Goal: Task Accomplishment & Management: Manage account settings

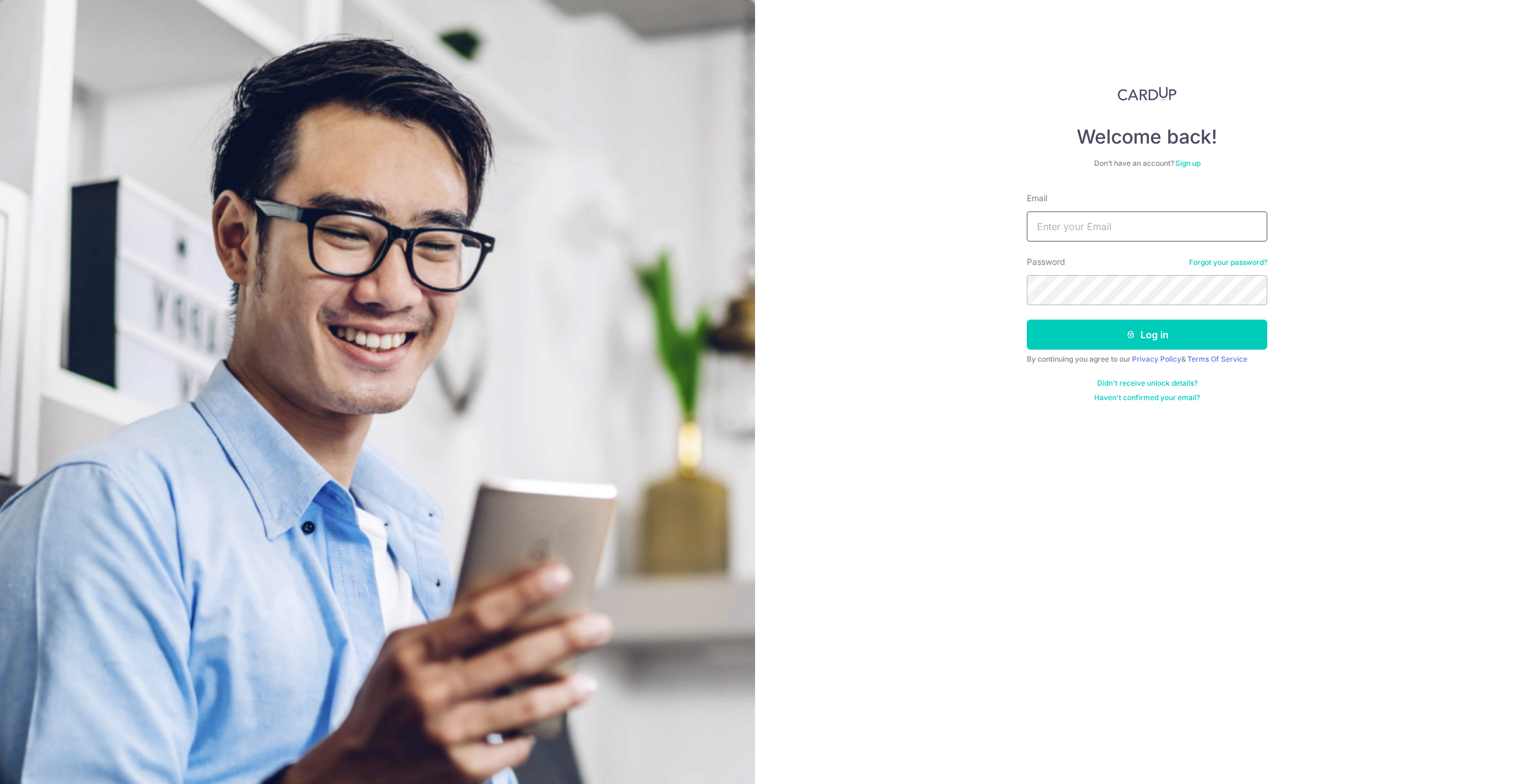
click at [1104, 231] on input "Email" at bounding box center [1147, 226] width 241 height 30
type input "[EMAIL_ADDRESS][DOMAIN_NAME]"
click at [1027, 320] on button "Log in" at bounding box center [1147, 334] width 241 height 30
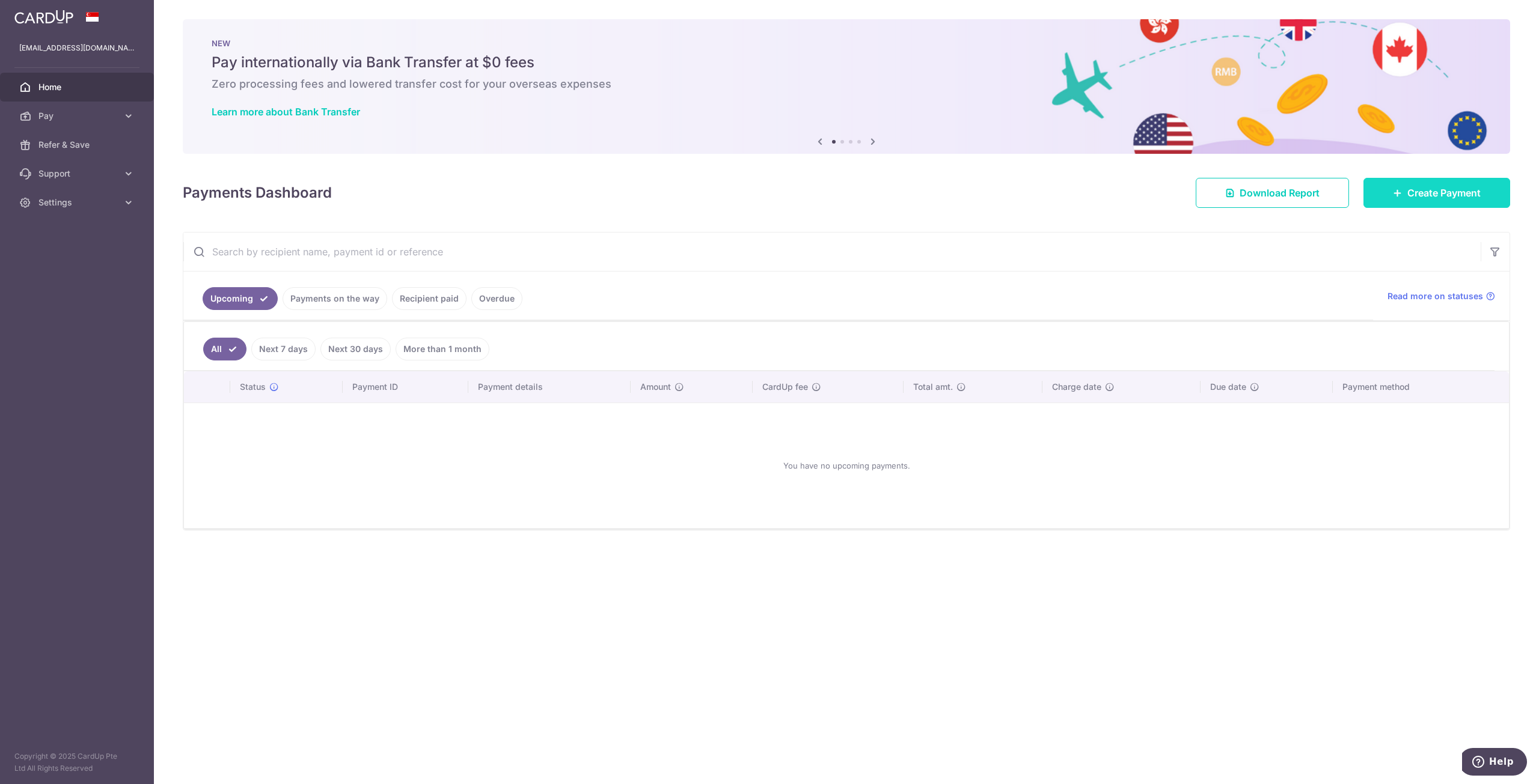
click at [1424, 191] on span "Create Payment" at bounding box center [1444, 192] width 73 height 14
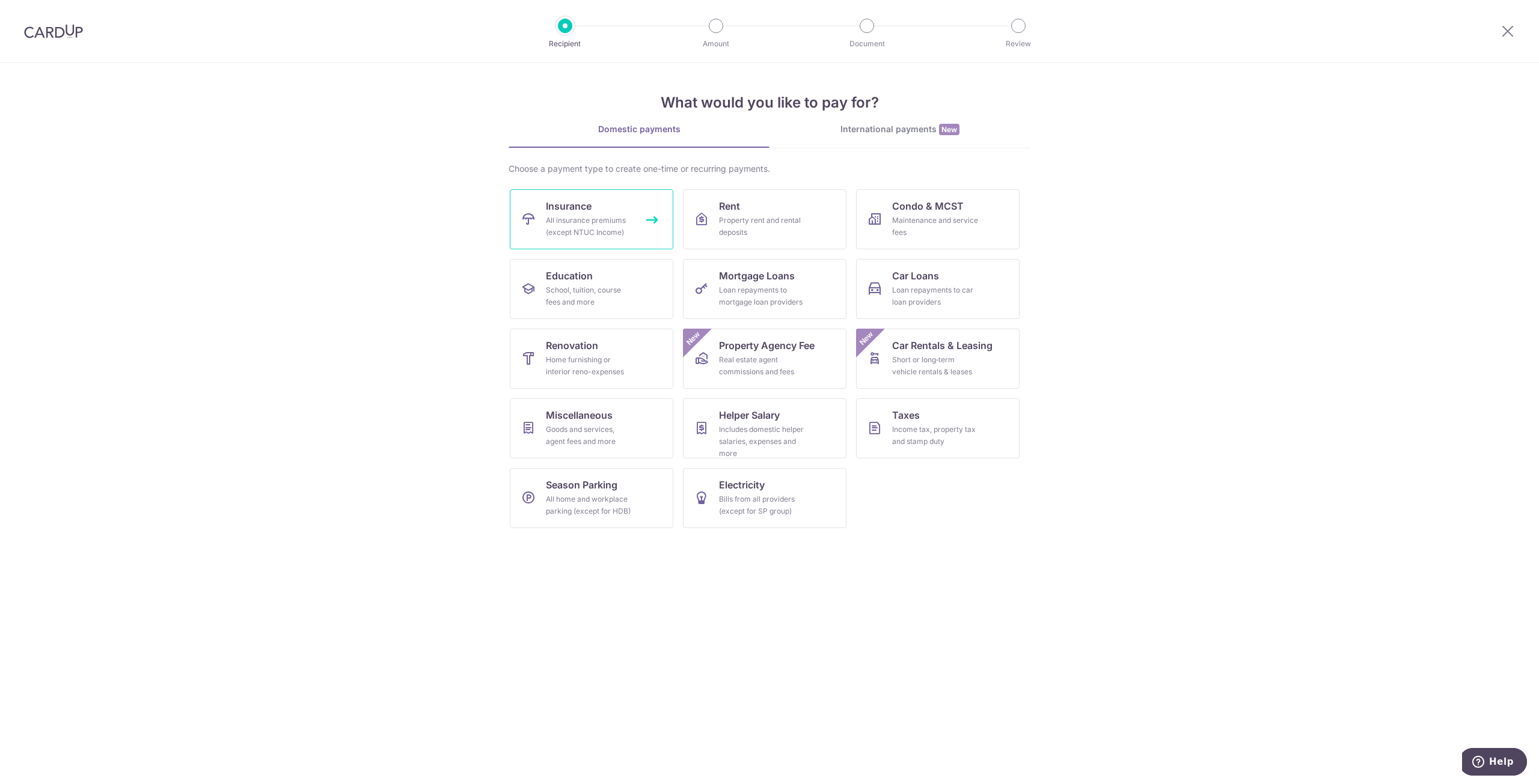
click at [589, 221] on div "All insurance premiums (except NTUC Income)" at bounding box center [589, 226] width 87 height 24
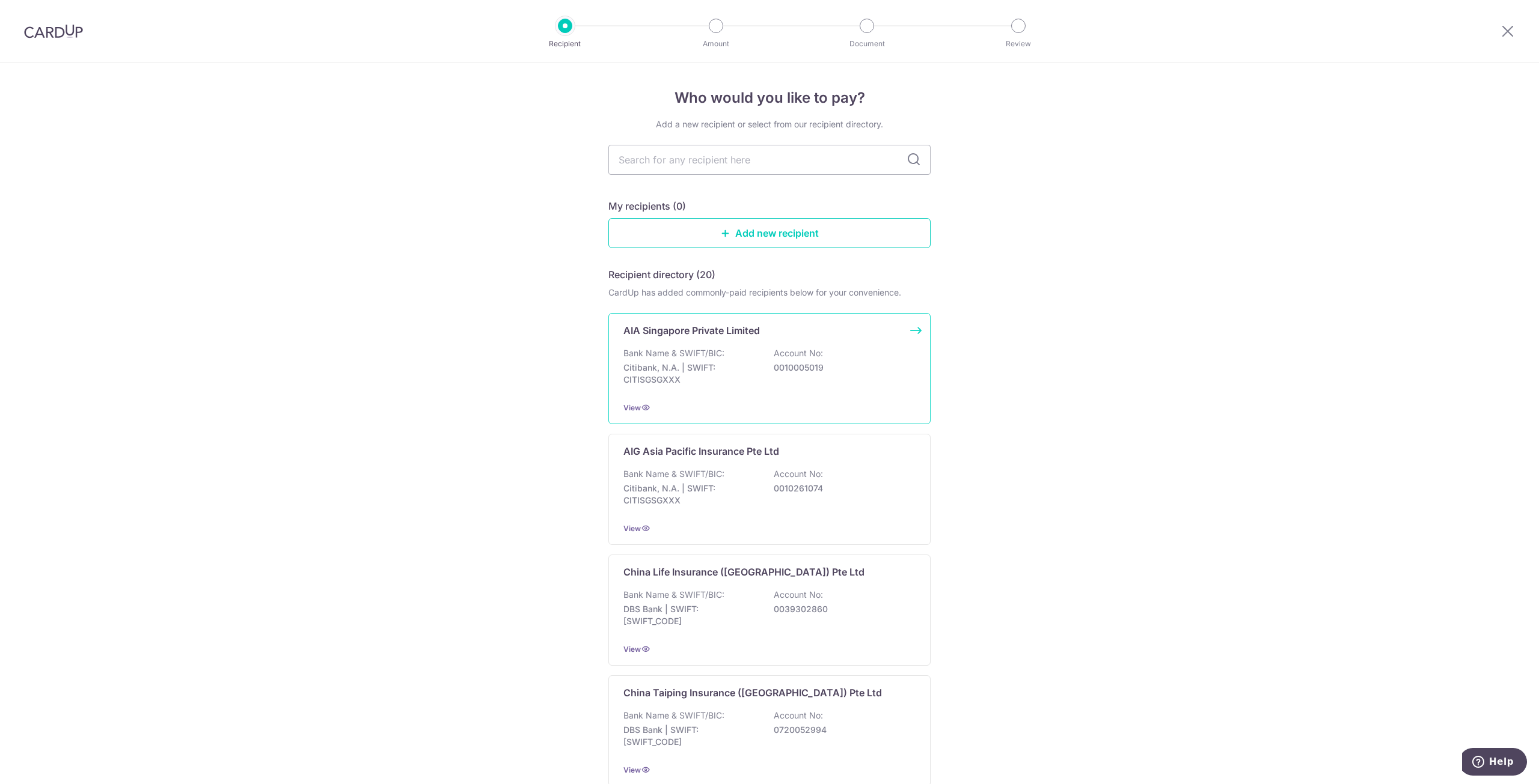
click at [828, 341] on div "AIA Singapore Private Limited Bank Name & SWIFT/BIC: Citibank, N.A. | SWIFT: CI…" at bounding box center [769, 368] width 322 height 111
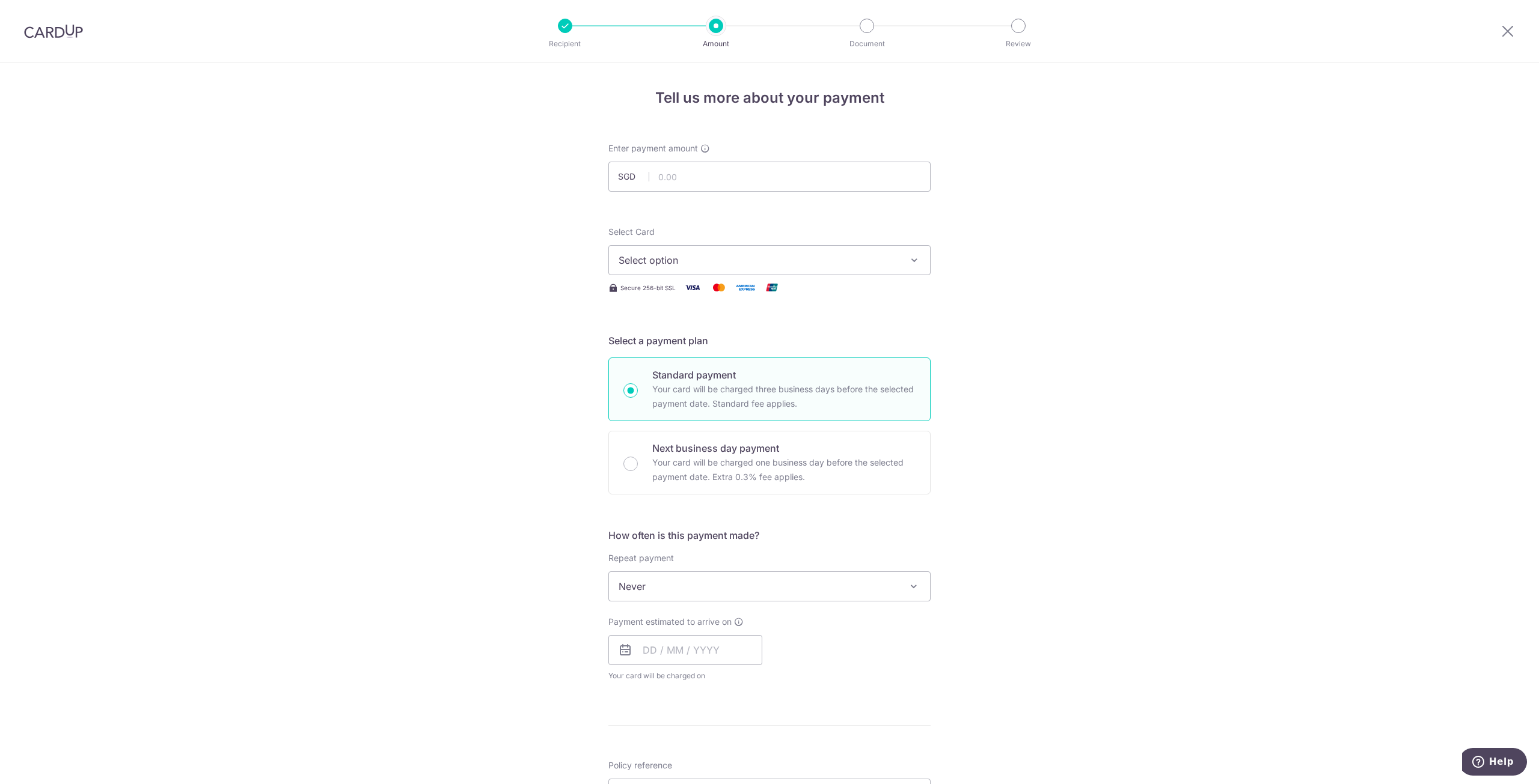
click at [810, 264] on span "Select option" at bounding box center [758, 259] width 280 height 14
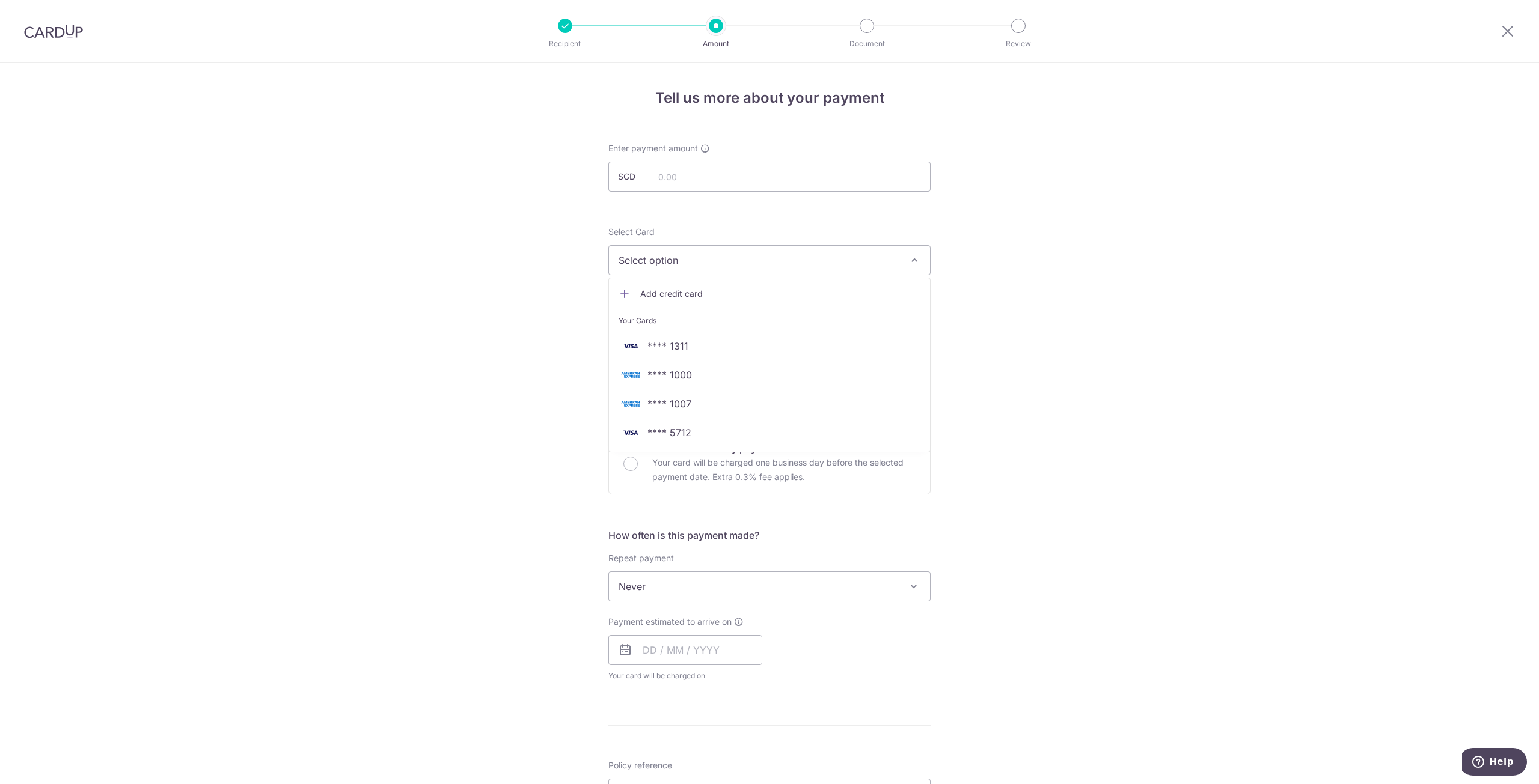
click at [761, 287] on span "Add credit card" at bounding box center [779, 293] width 280 height 12
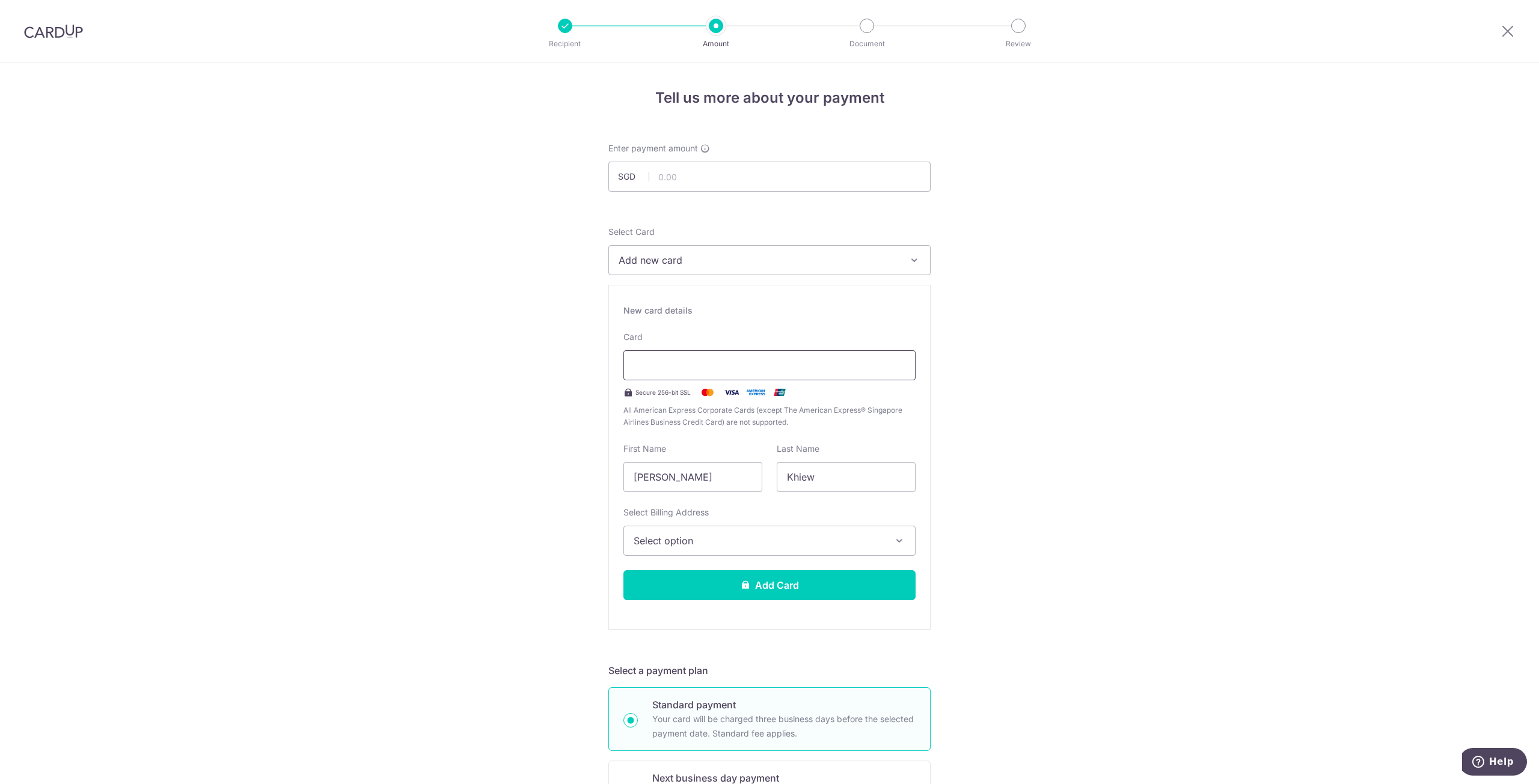
click at [744, 357] on div at bounding box center [769, 365] width 292 height 30
click at [765, 549] on button "Select option" at bounding box center [769, 540] width 292 height 30
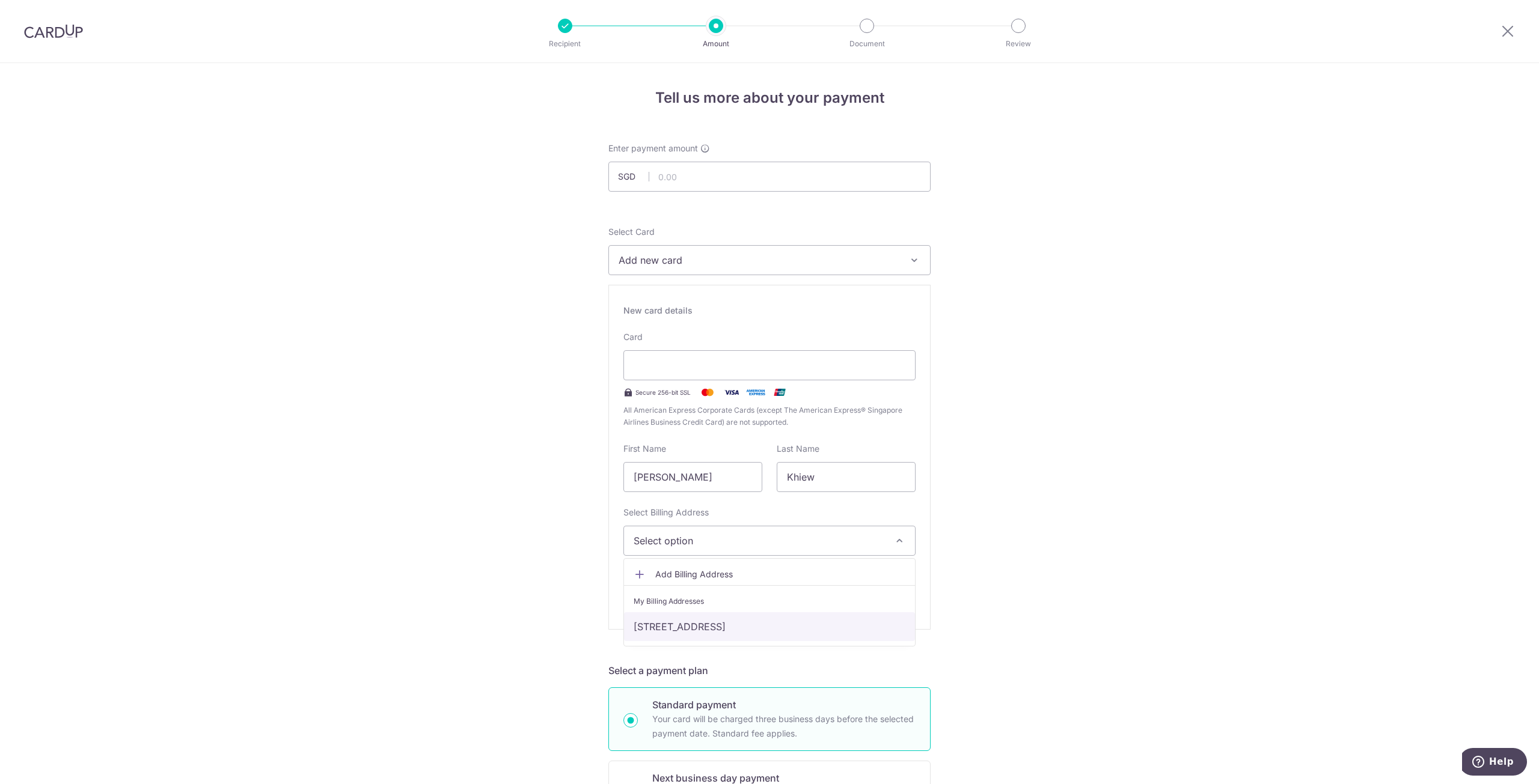
click at [759, 624] on link "53 Kovan Road, #04-01, Singapore, Singapore-548136" at bounding box center [769, 627] width 291 height 29
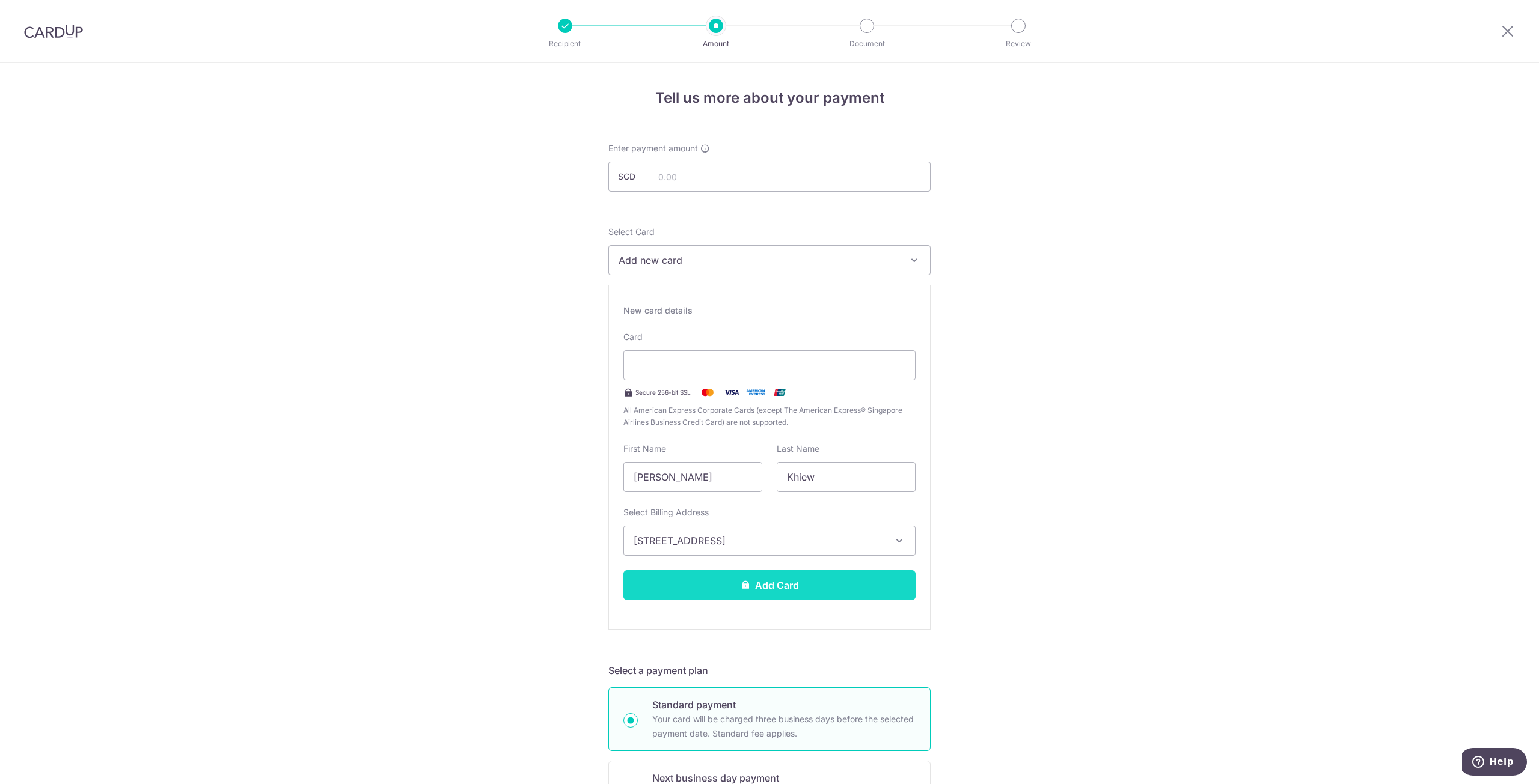
click at [761, 587] on button "Add Card" at bounding box center [769, 584] width 292 height 30
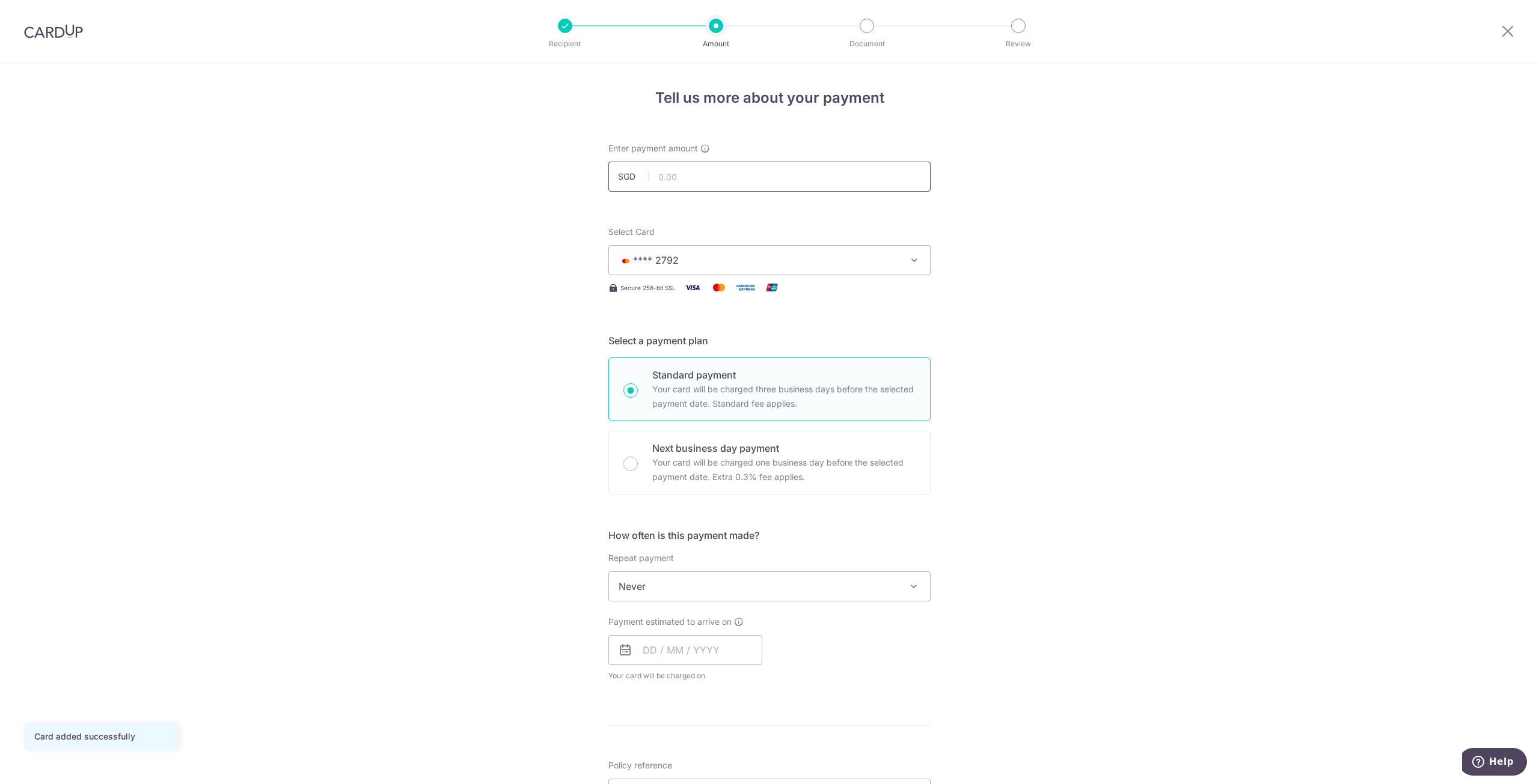
click at [683, 189] on input "text" at bounding box center [769, 176] width 322 height 30
click at [466, 300] on div "Tell us more about your payment Enter payment amount SGD Card added successfull…" at bounding box center [769, 606] width 1539 height 1087
click at [704, 173] on input "text" at bounding box center [769, 176] width 322 height 30
click at [1050, 190] on div "Tell us more about your payment Enter payment amount SGD 6000 Card added succes…" at bounding box center [769, 606] width 1539 height 1087
type input "6,000.00"
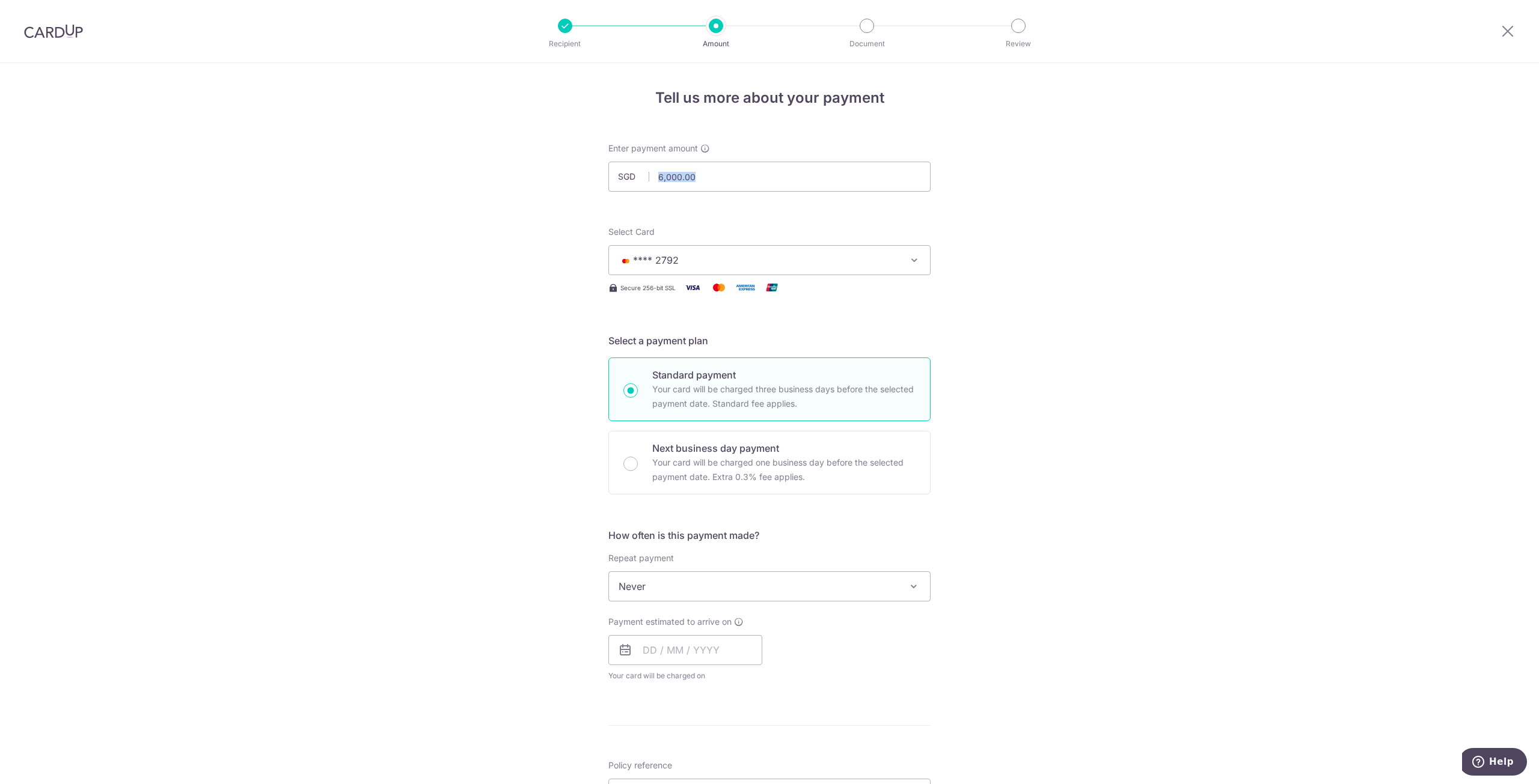
click at [1050, 190] on div "Tell us more about your payment Enter payment amount SGD 6,000.00 6000.00 Card …" at bounding box center [769, 606] width 1539 height 1087
click at [1008, 222] on div "Tell us more about your payment Enter payment amount SGD 6,000.00 6000.00 Card …" at bounding box center [769, 606] width 1539 height 1087
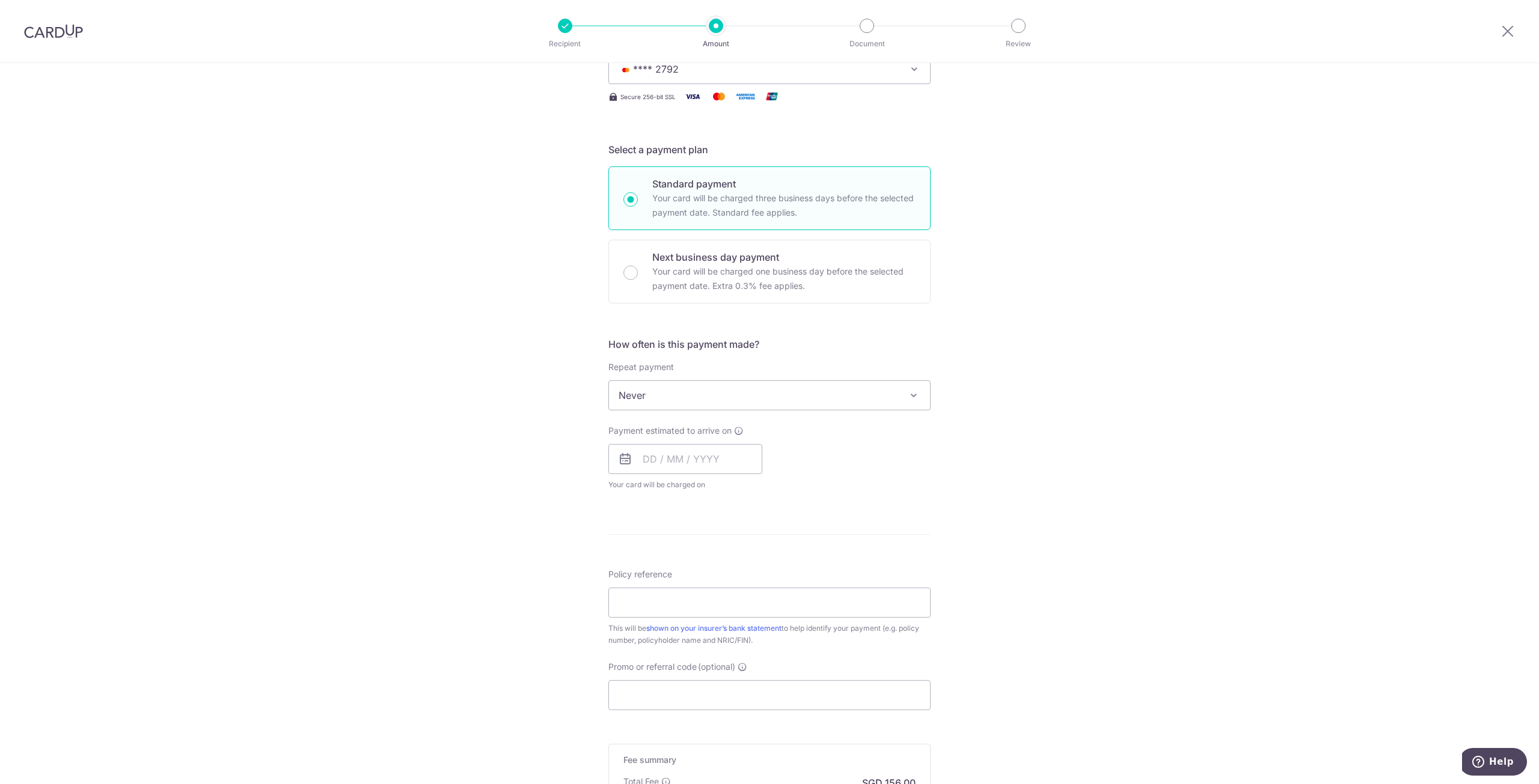
scroll to position [241, 0]
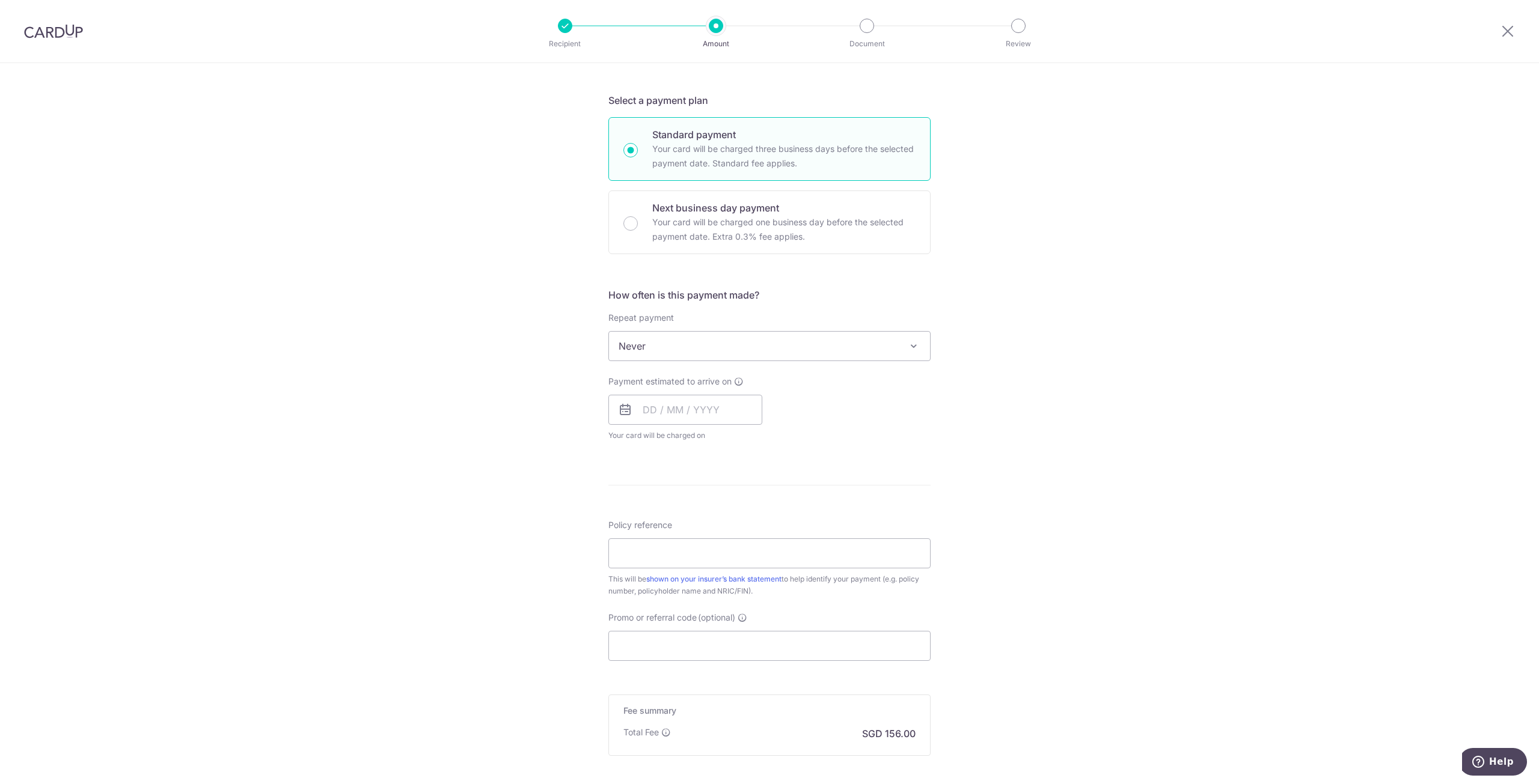
click at [767, 359] on span "Never" at bounding box center [769, 346] width 321 height 29
click at [950, 423] on div "Tell us more about your payment Enter payment amount SGD 6,000.00 6000.00 Card …" at bounding box center [769, 366] width 1539 height 1087
click at [687, 417] on input "text" at bounding box center [685, 409] width 154 height 30
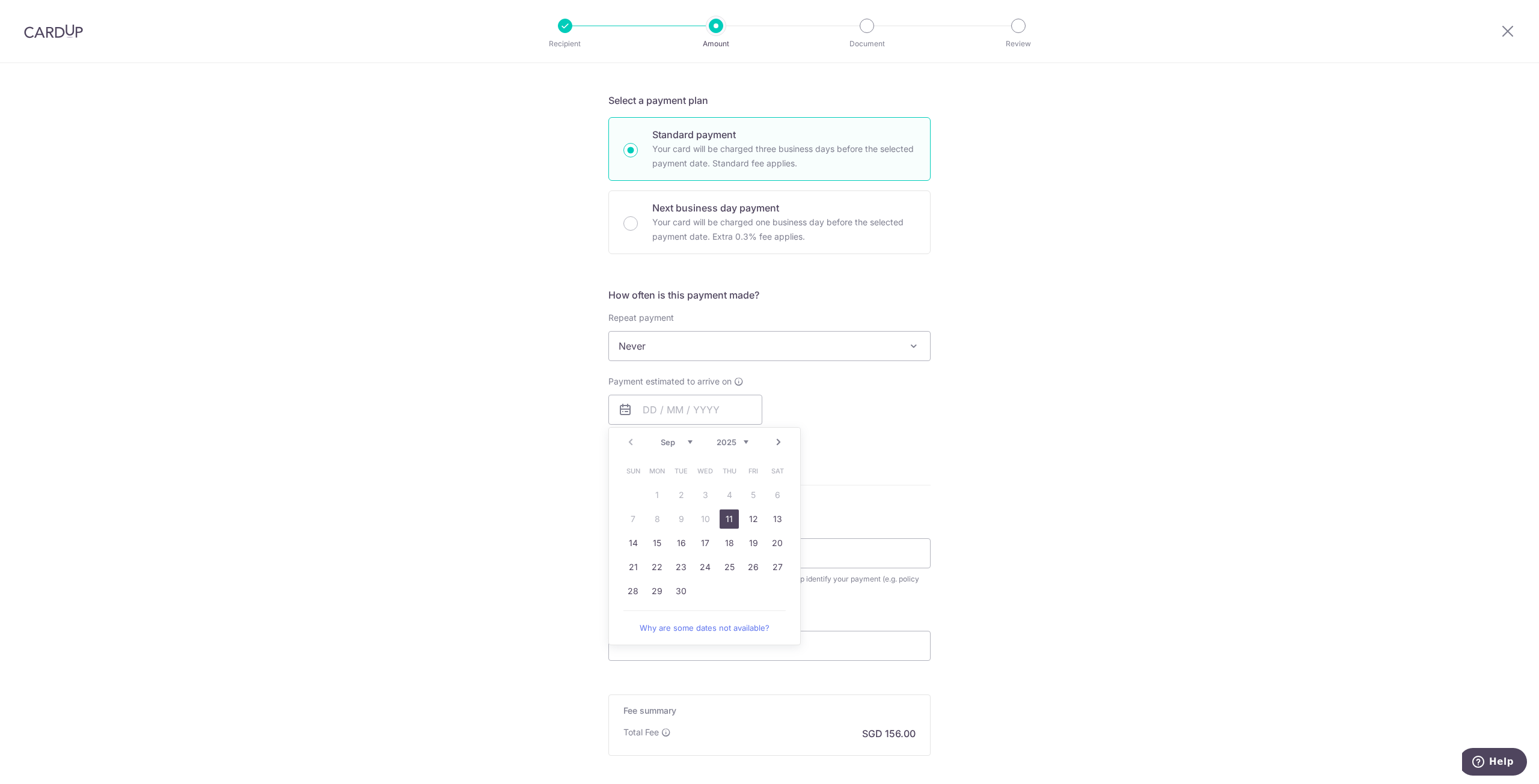
drag, startPoint x: 727, startPoint y: 515, endPoint x: 921, endPoint y: 463, distance: 200.8
click at [727, 515] on link "11" at bounding box center [729, 519] width 20 height 20
type input "11/09/2025"
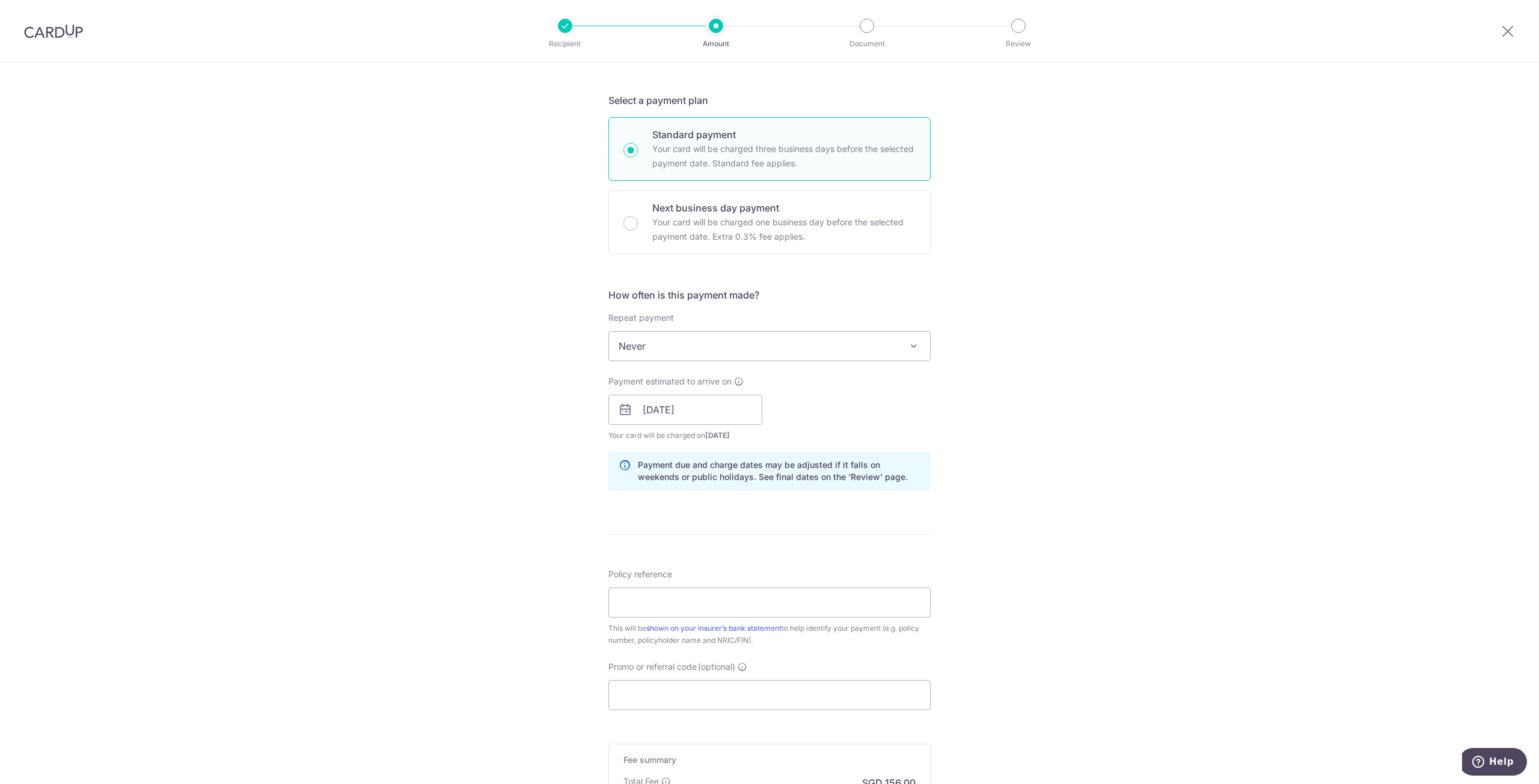
click at [1039, 479] on div "Tell us more about your payment Enter payment amount SGD 6,000.00 6000.00 Card …" at bounding box center [769, 391] width 1539 height 1136
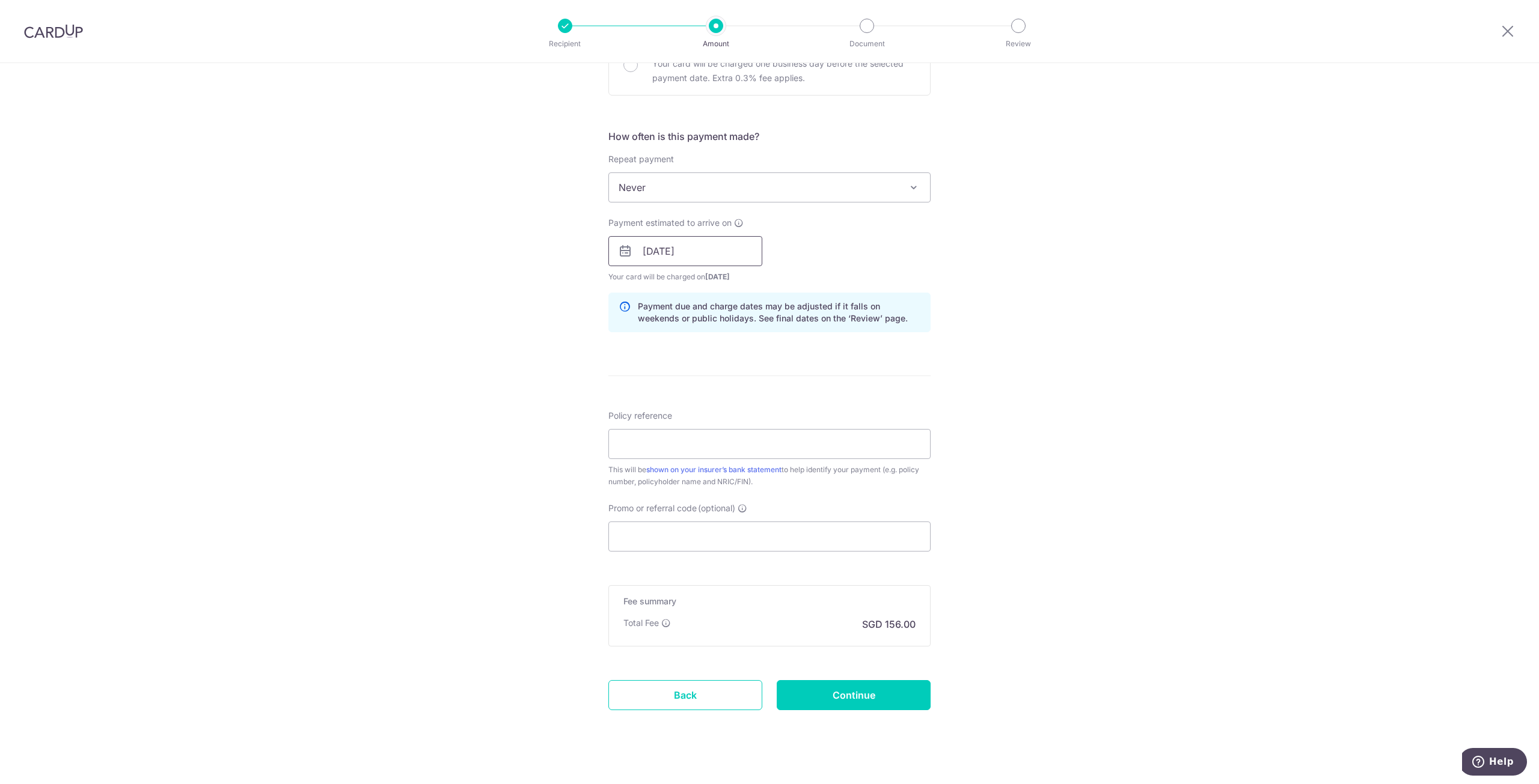
scroll to position [415, 0]
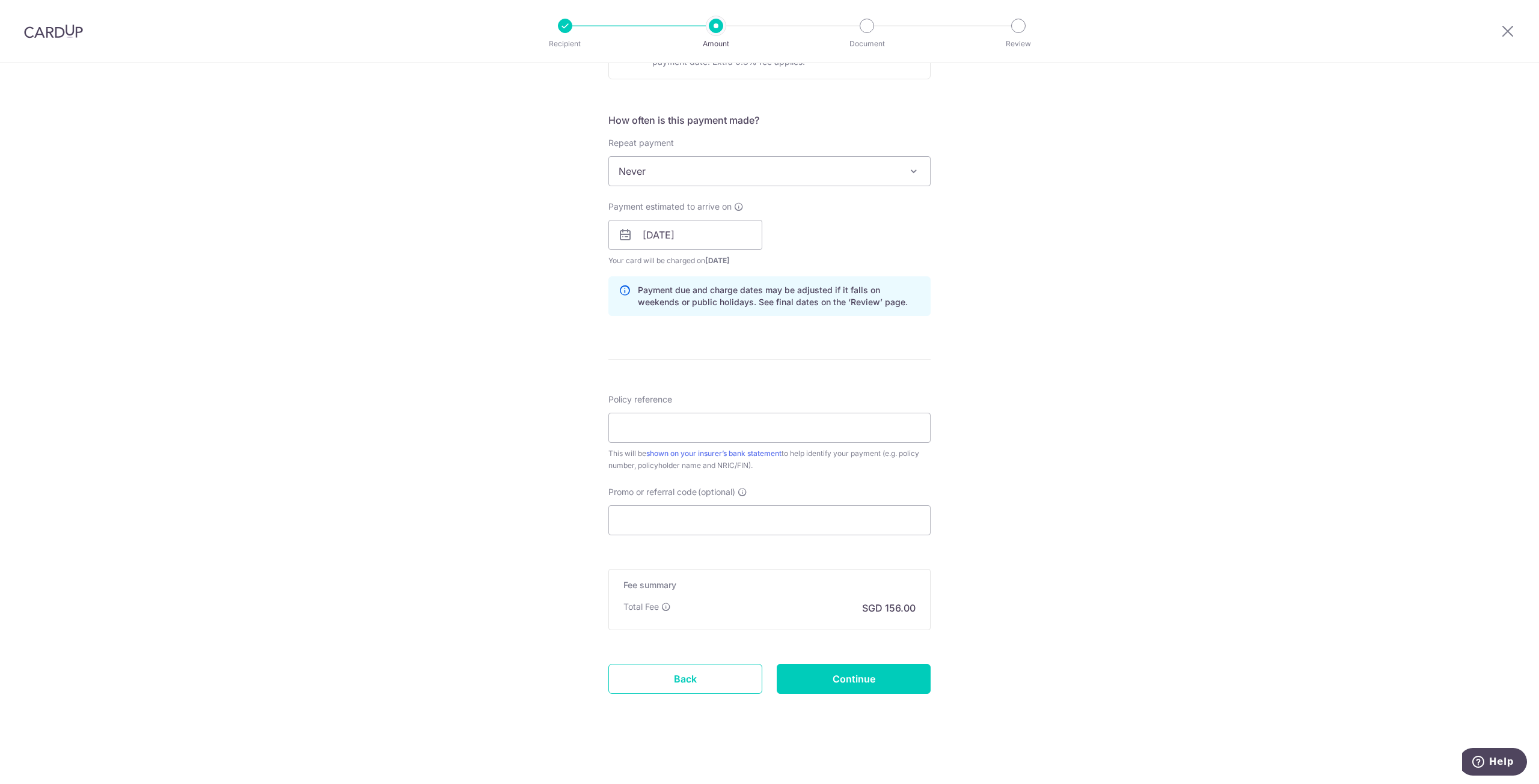
click at [902, 609] on p "SGD 156.00" at bounding box center [888, 607] width 54 height 14
click at [1049, 590] on div "Tell us more about your payment Enter payment amount SGD 6,000.00 6000.00 Card …" at bounding box center [769, 216] width 1539 height 1136
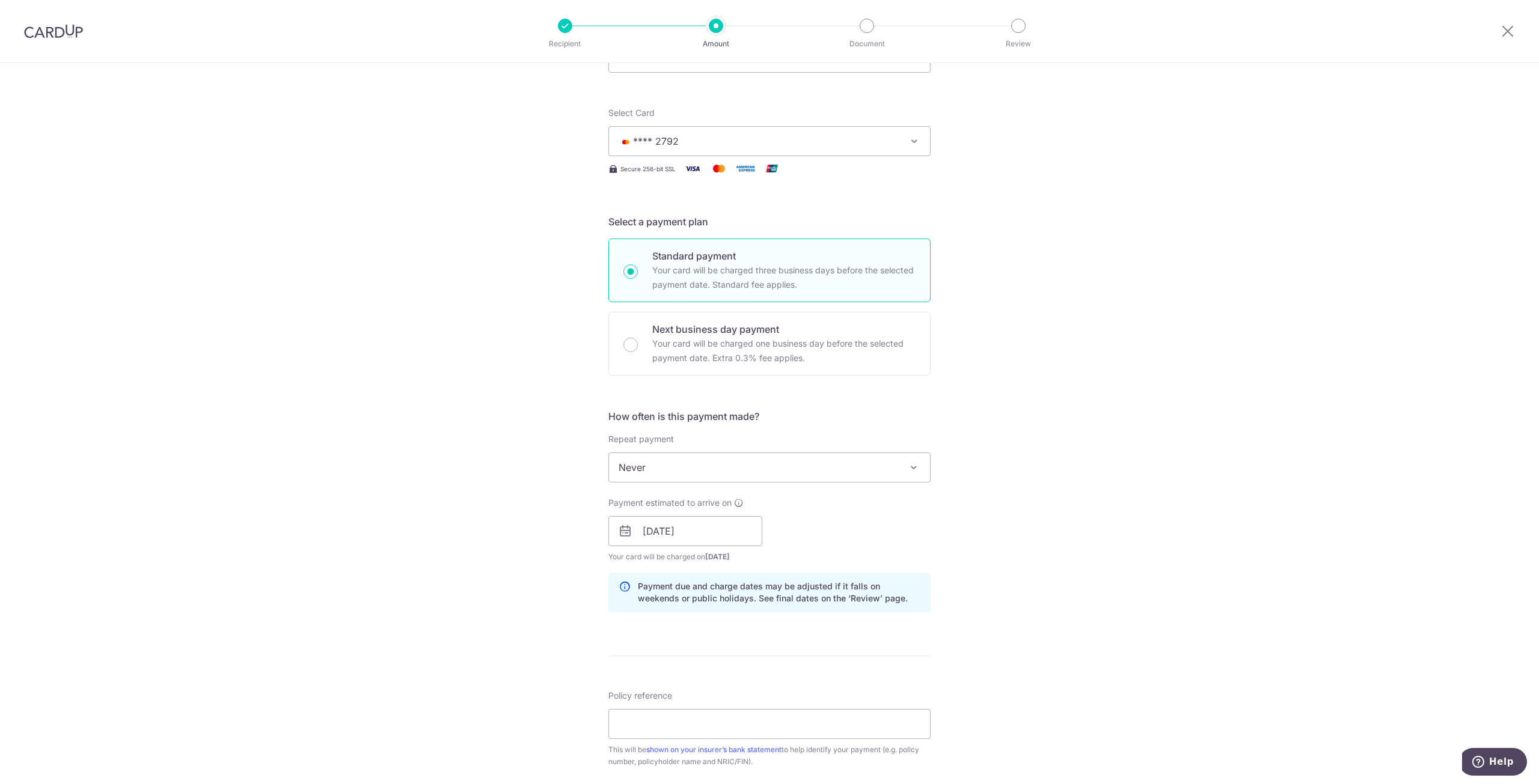
scroll to position [54, 0]
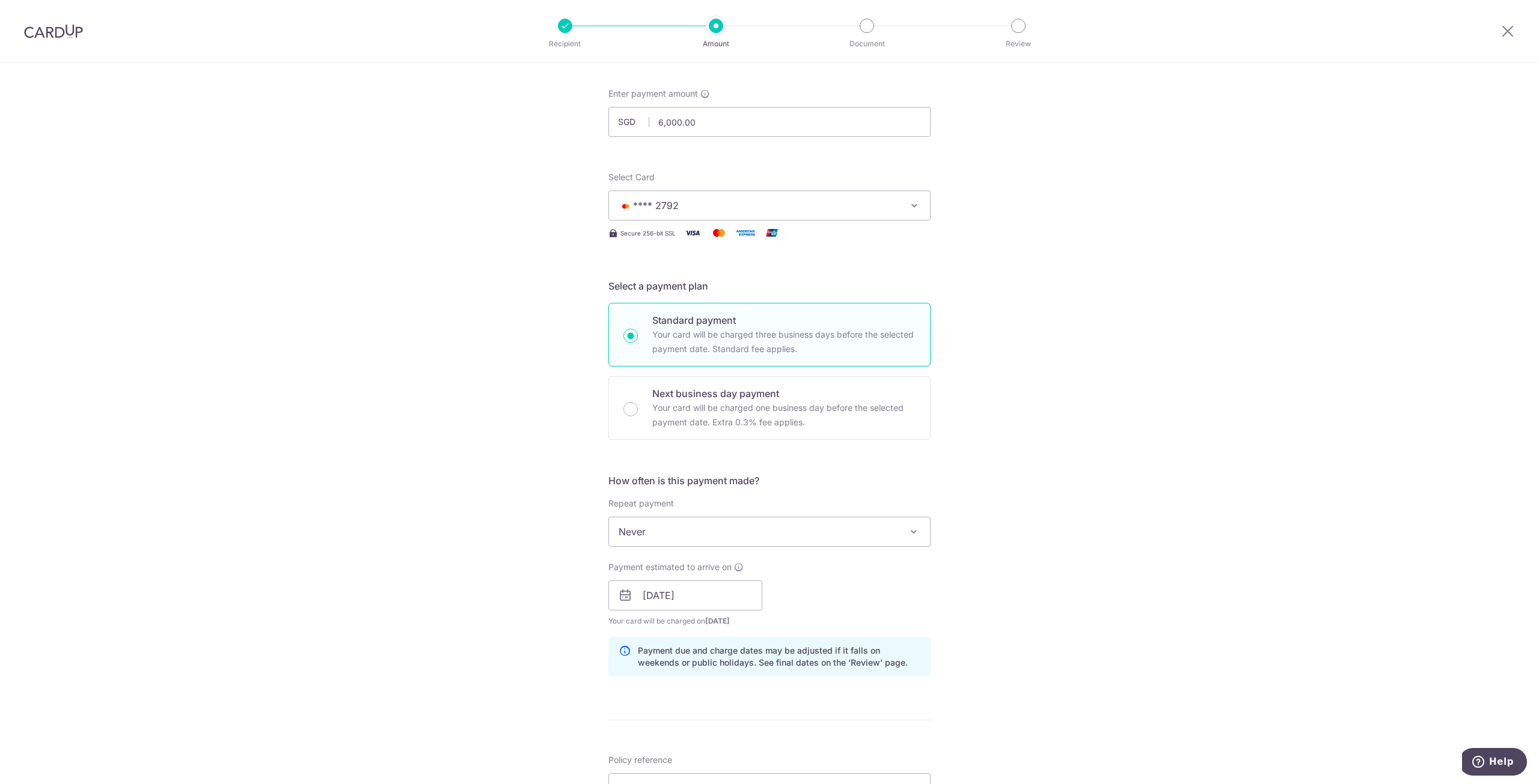
drag, startPoint x: 401, startPoint y: 213, endPoint x: 300, endPoint y: 206, distance: 101.2
click at [300, 206] on div "Tell us more about your payment Enter payment amount SGD 6,000.00 6000.00 Card …" at bounding box center [769, 577] width 1539 height 1136
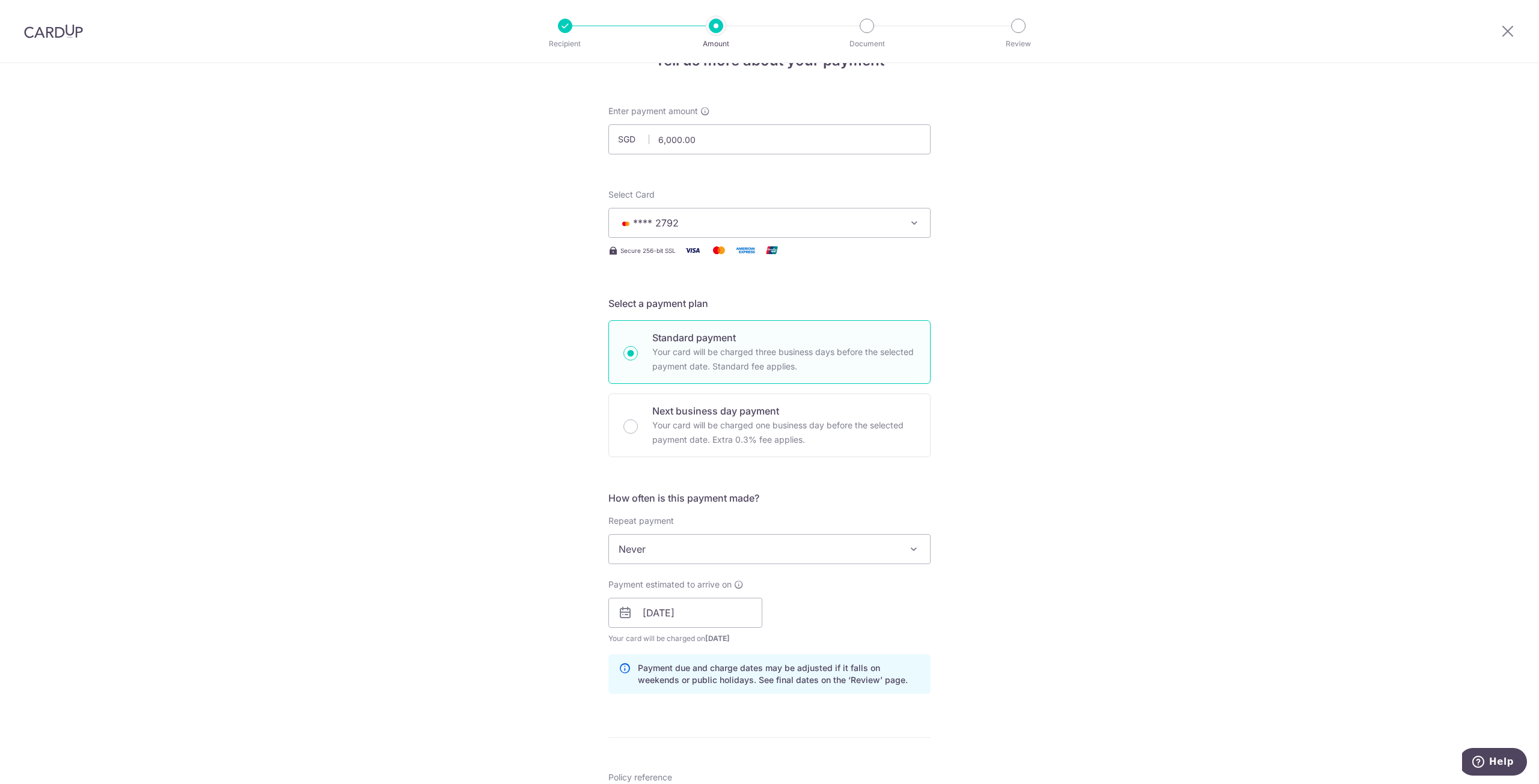
scroll to position [0, 0]
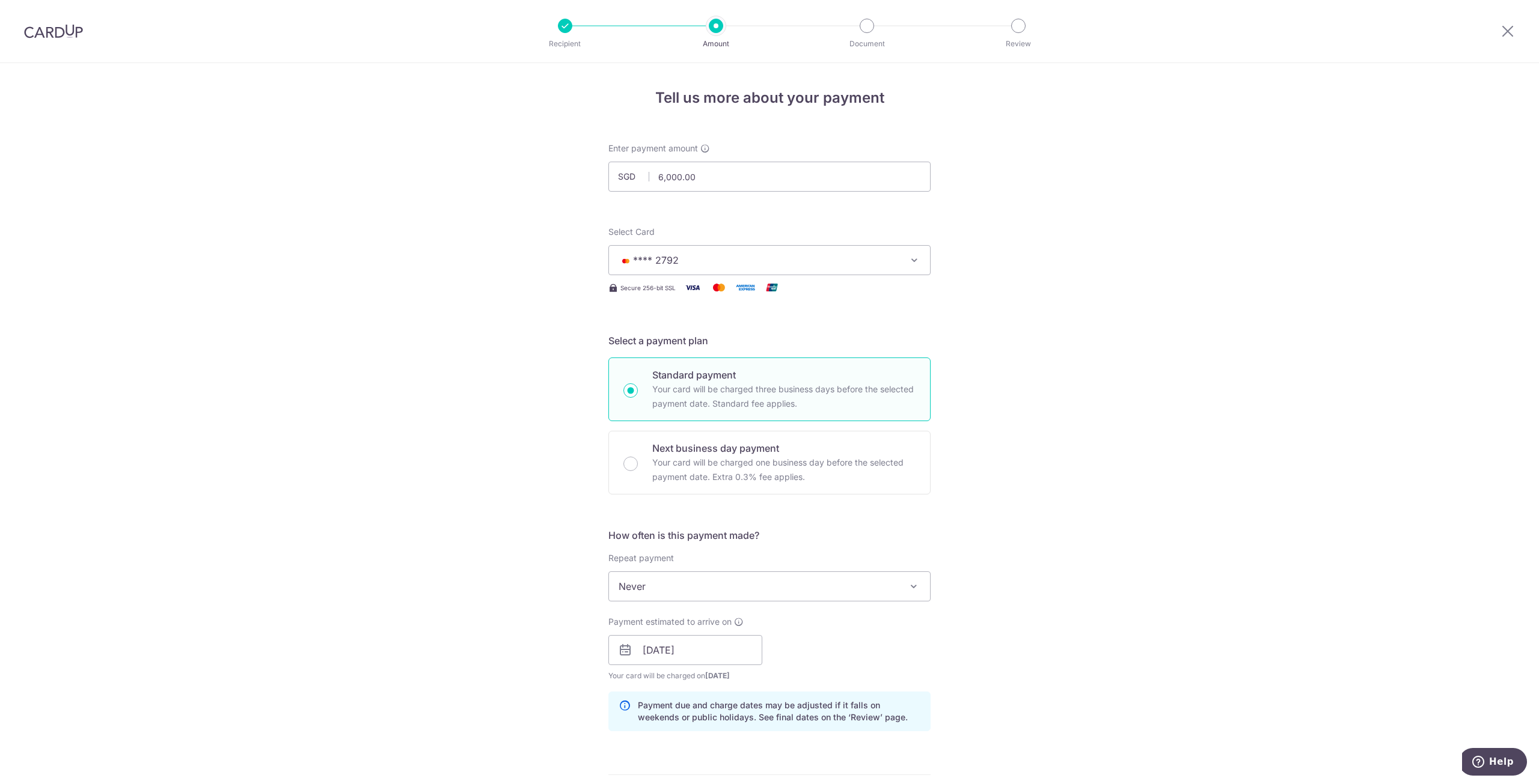
click at [67, 34] on img at bounding box center [53, 31] width 59 height 14
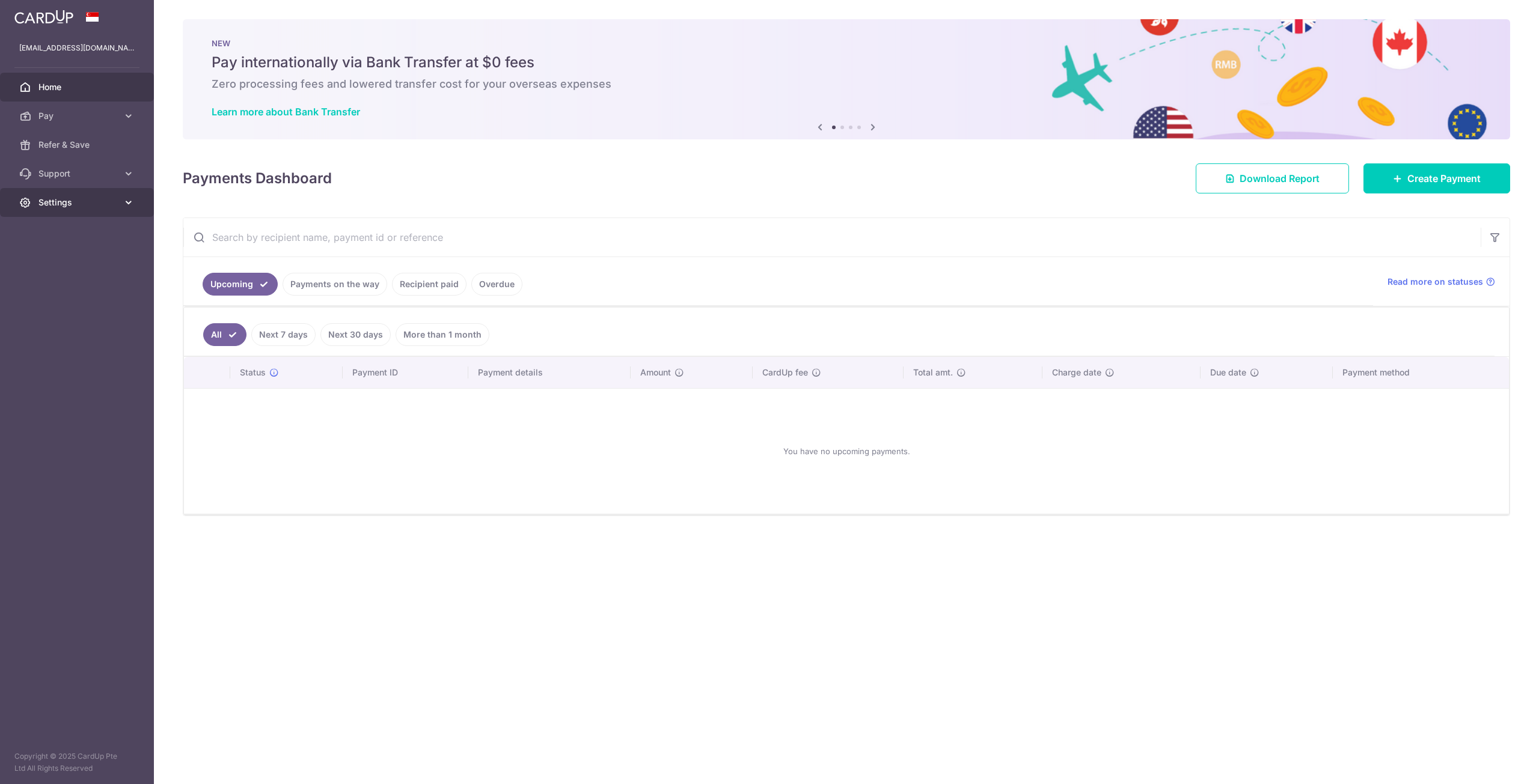
click at [89, 207] on span "Settings" at bounding box center [77, 202] width 79 height 12
click at [78, 235] on span "Account" at bounding box center [77, 231] width 79 height 12
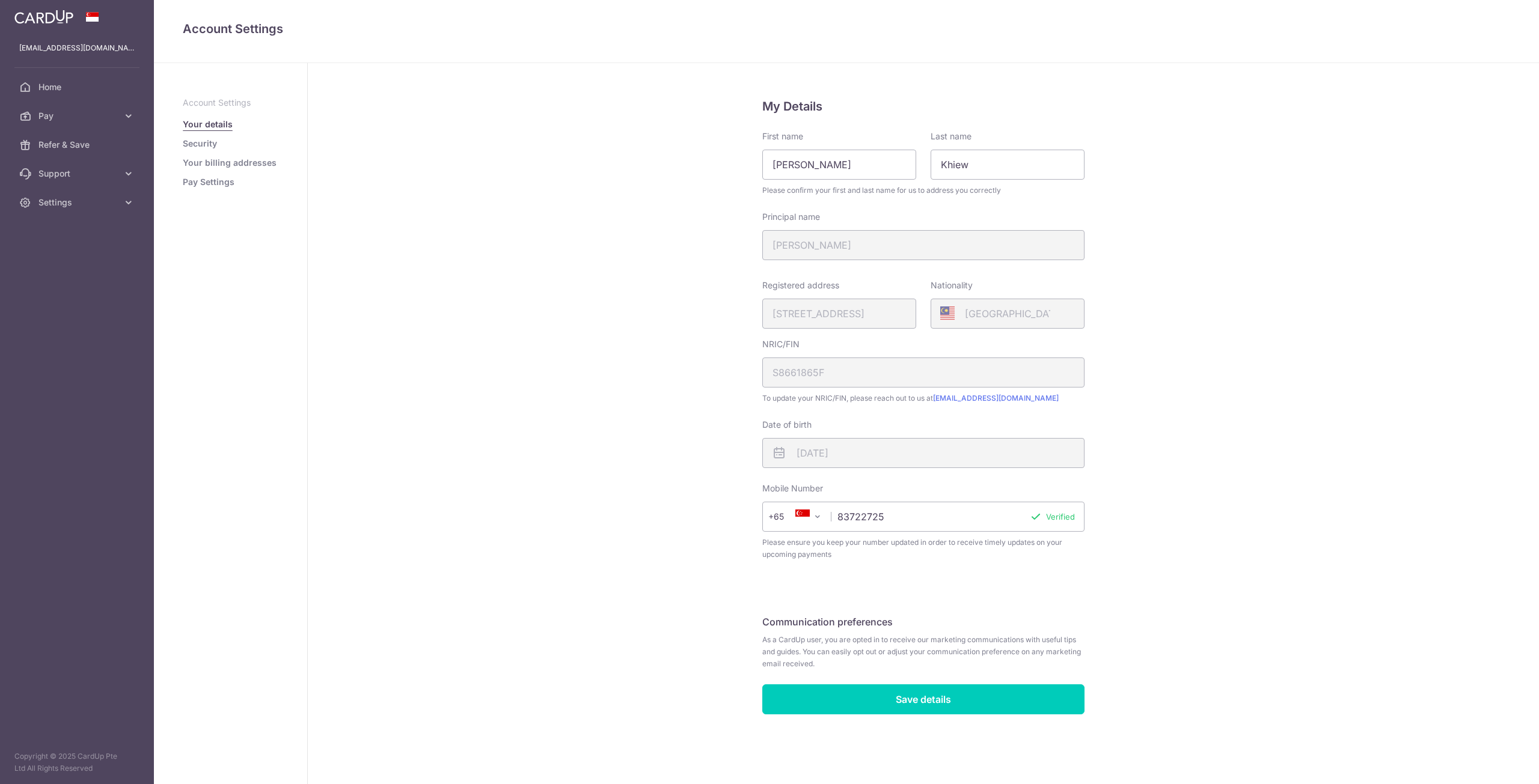
click at [216, 179] on link "Pay Settings" at bounding box center [208, 182] width 52 height 12
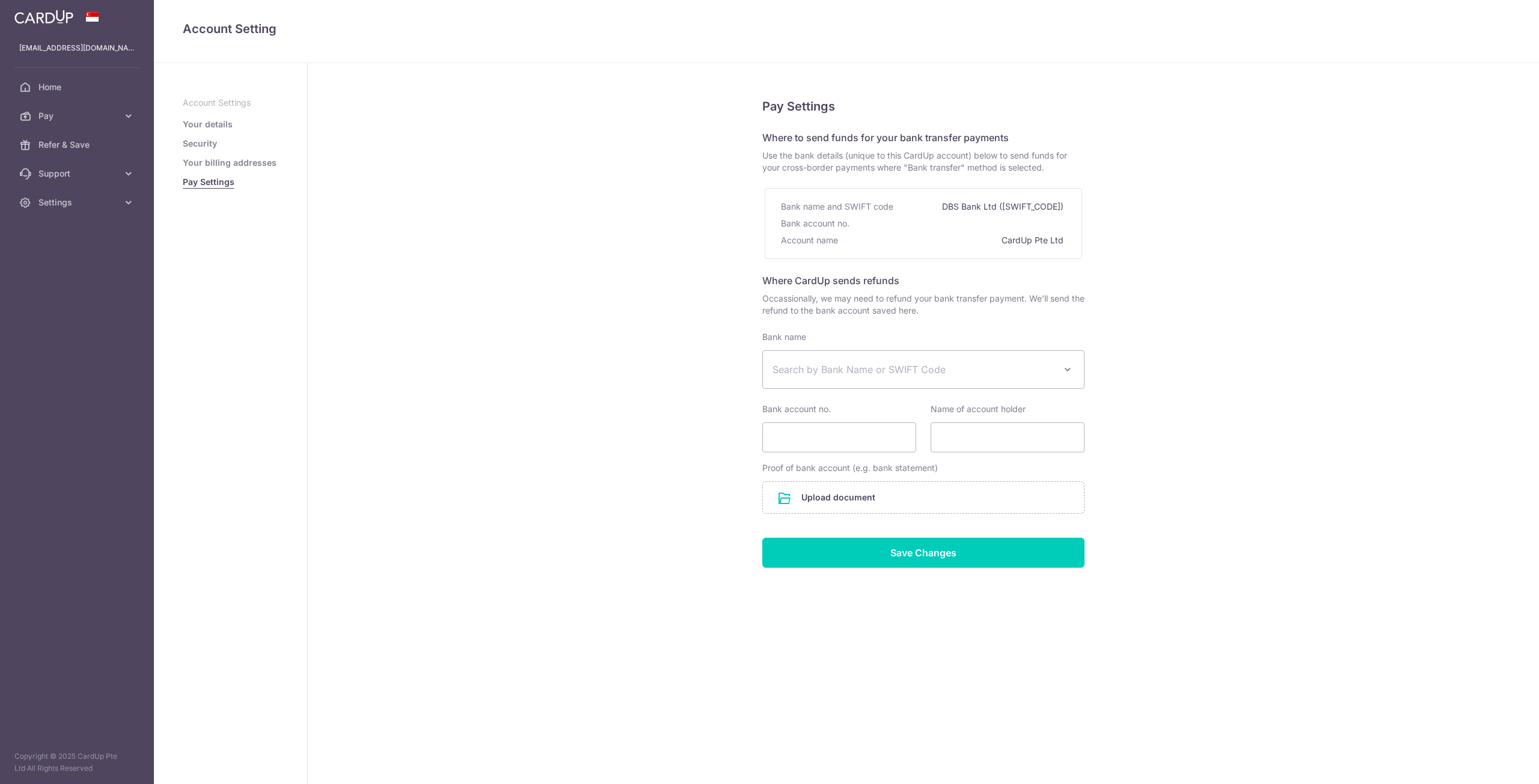
select select
click at [216, 127] on link "Your details" at bounding box center [208, 124] width 50 height 12
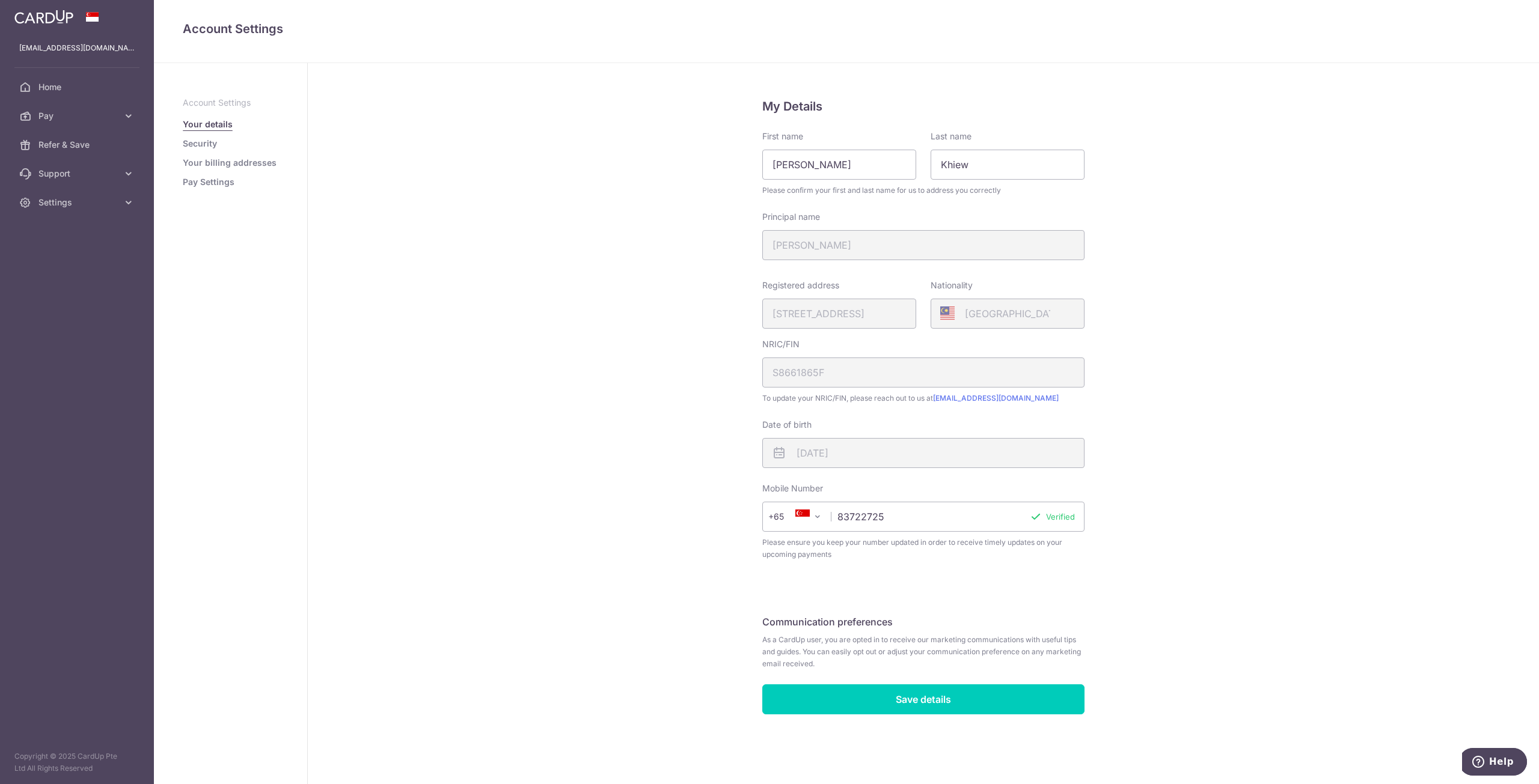
click at [200, 147] on link "Security" at bounding box center [200, 144] width 34 height 12
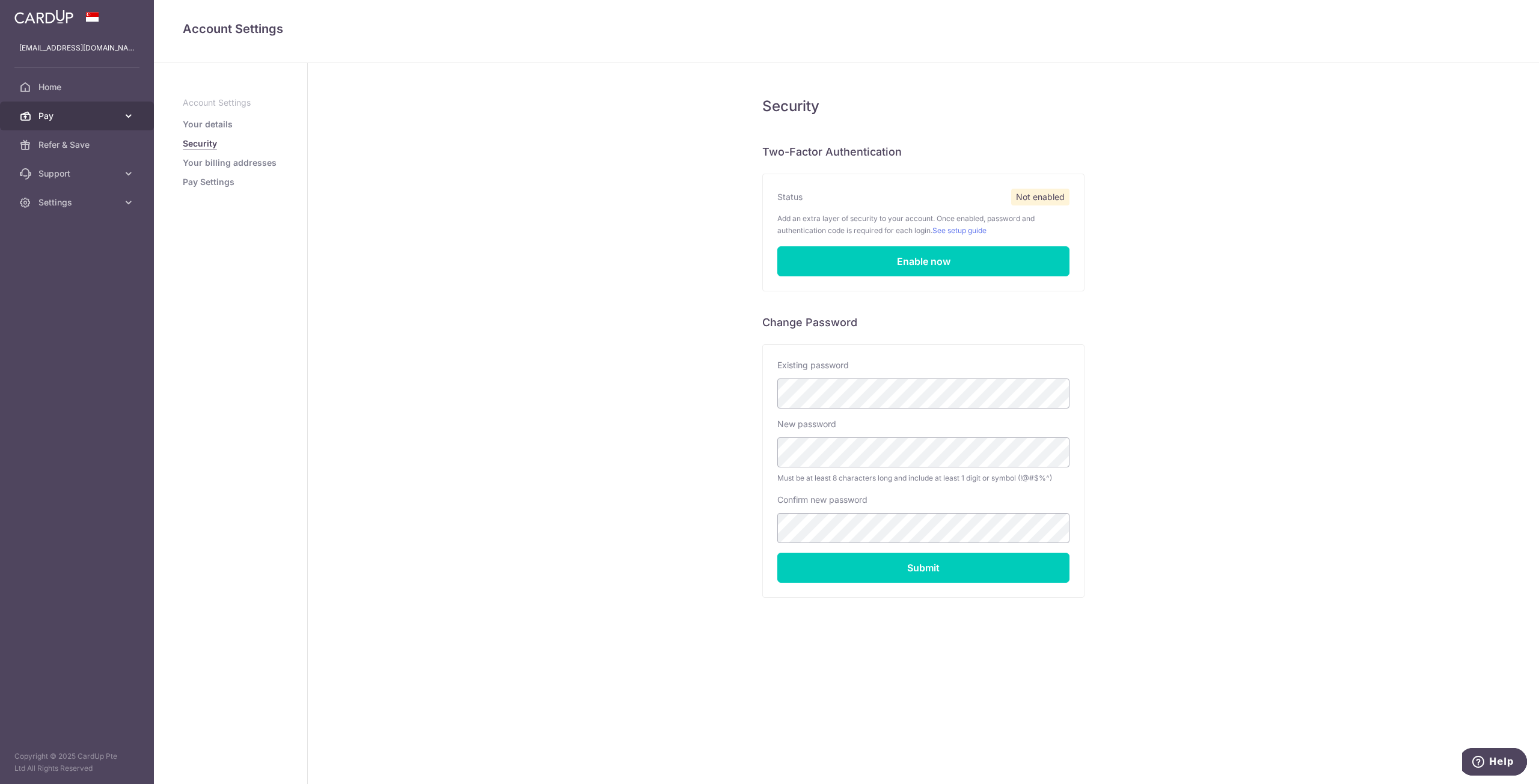
click at [71, 118] on span "Pay" at bounding box center [77, 116] width 79 height 12
click at [75, 142] on span "Payments" at bounding box center [77, 145] width 79 height 12
click at [124, 114] on icon at bounding box center [128, 116] width 12 height 12
click at [81, 206] on span "Cards" at bounding box center [77, 202] width 79 height 12
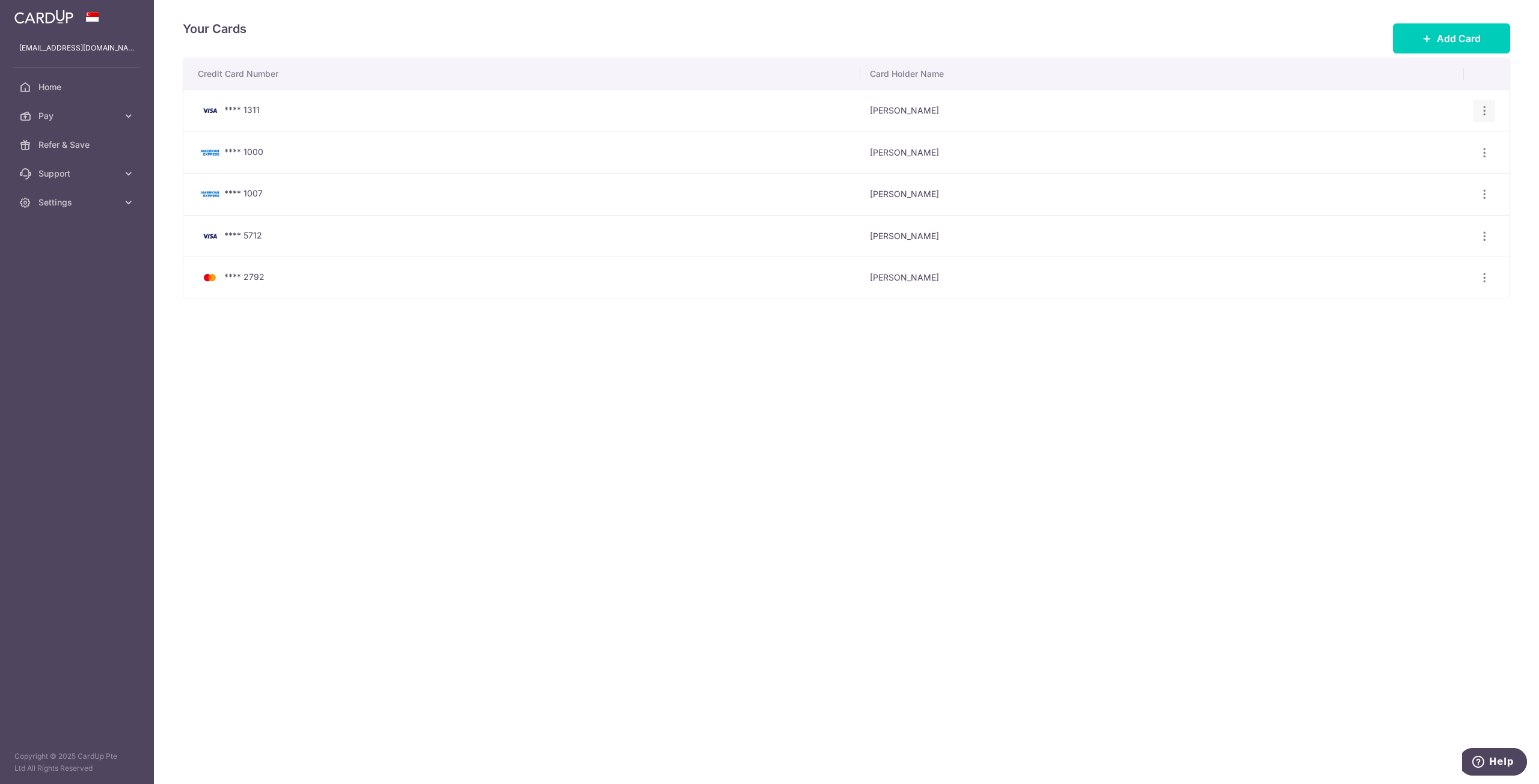
click at [1480, 110] on icon "button" at bounding box center [1484, 111] width 13 height 13
click at [1438, 174] on span "Delete" at bounding box center [1444, 173] width 82 height 14
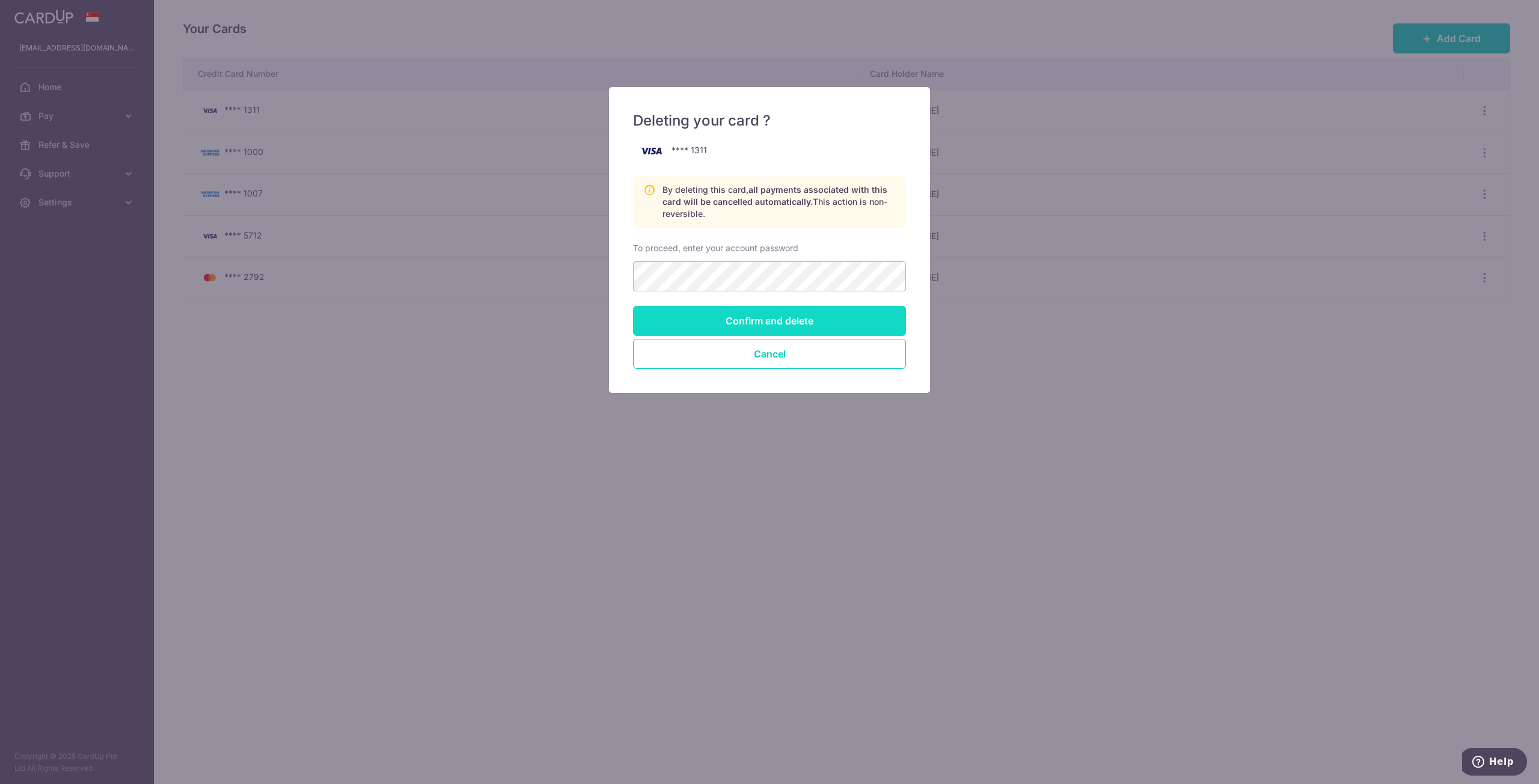
click at [803, 328] on input "Confirm and delete" at bounding box center [769, 321] width 273 height 30
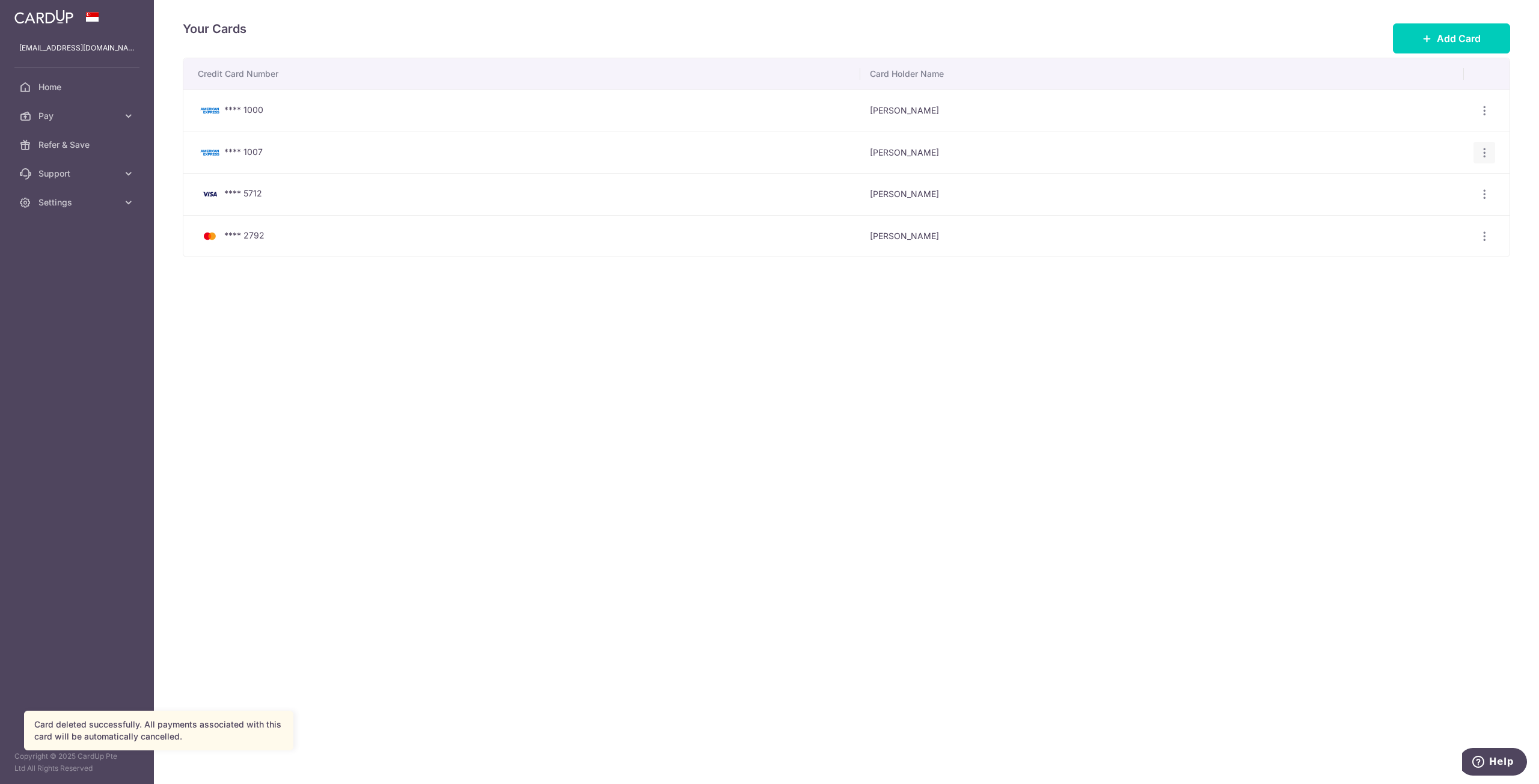
click at [1491, 151] on div "View/Edit [GEOGRAPHIC_DATA]" at bounding box center [1485, 153] width 22 height 22
click at [1484, 154] on icon "button" at bounding box center [1484, 152] width 13 height 13
click at [1428, 218] on span "Delete" at bounding box center [1444, 214] width 82 height 14
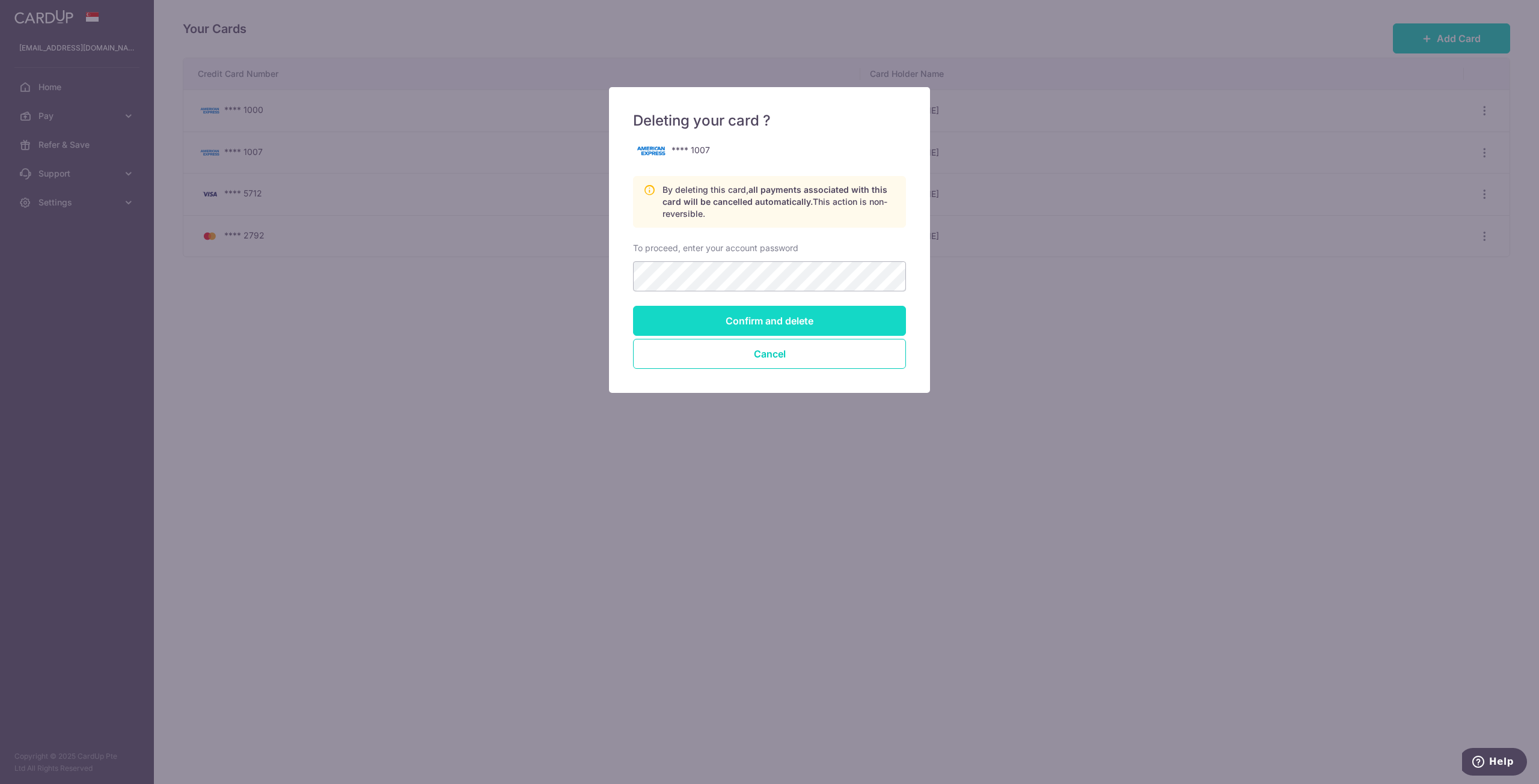
click at [816, 321] on input "Confirm and delete" at bounding box center [769, 321] width 273 height 30
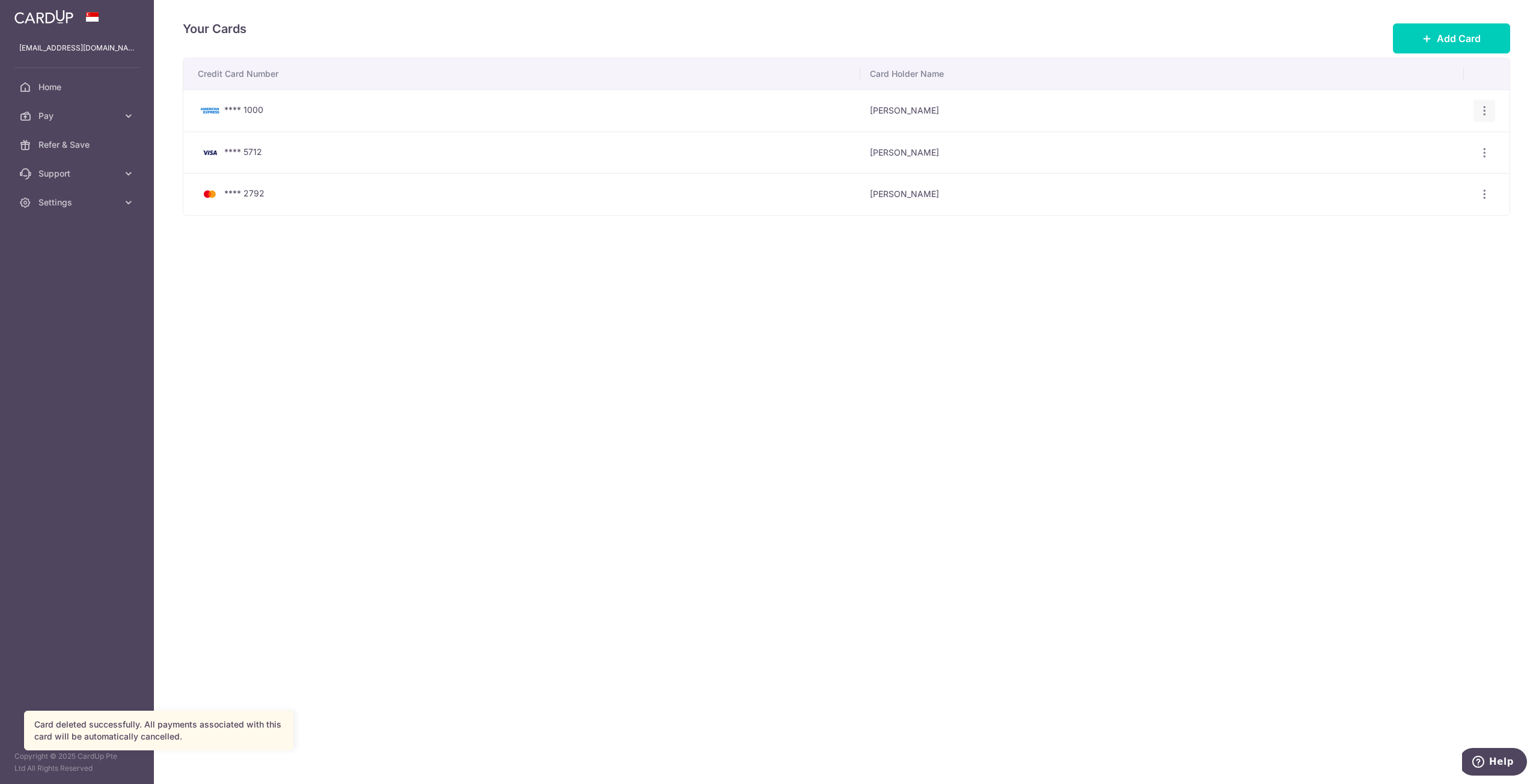
click at [1481, 110] on icon "button" at bounding box center [1484, 111] width 13 height 13
click at [1494, 109] on div "View/Edit [GEOGRAPHIC_DATA]" at bounding box center [1485, 111] width 22 height 22
click at [1490, 110] on icon "button" at bounding box center [1484, 111] width 13 height 13
click at [1428, 177] on span "Delete" at bounding box center [1444, 173] width 82 height 14
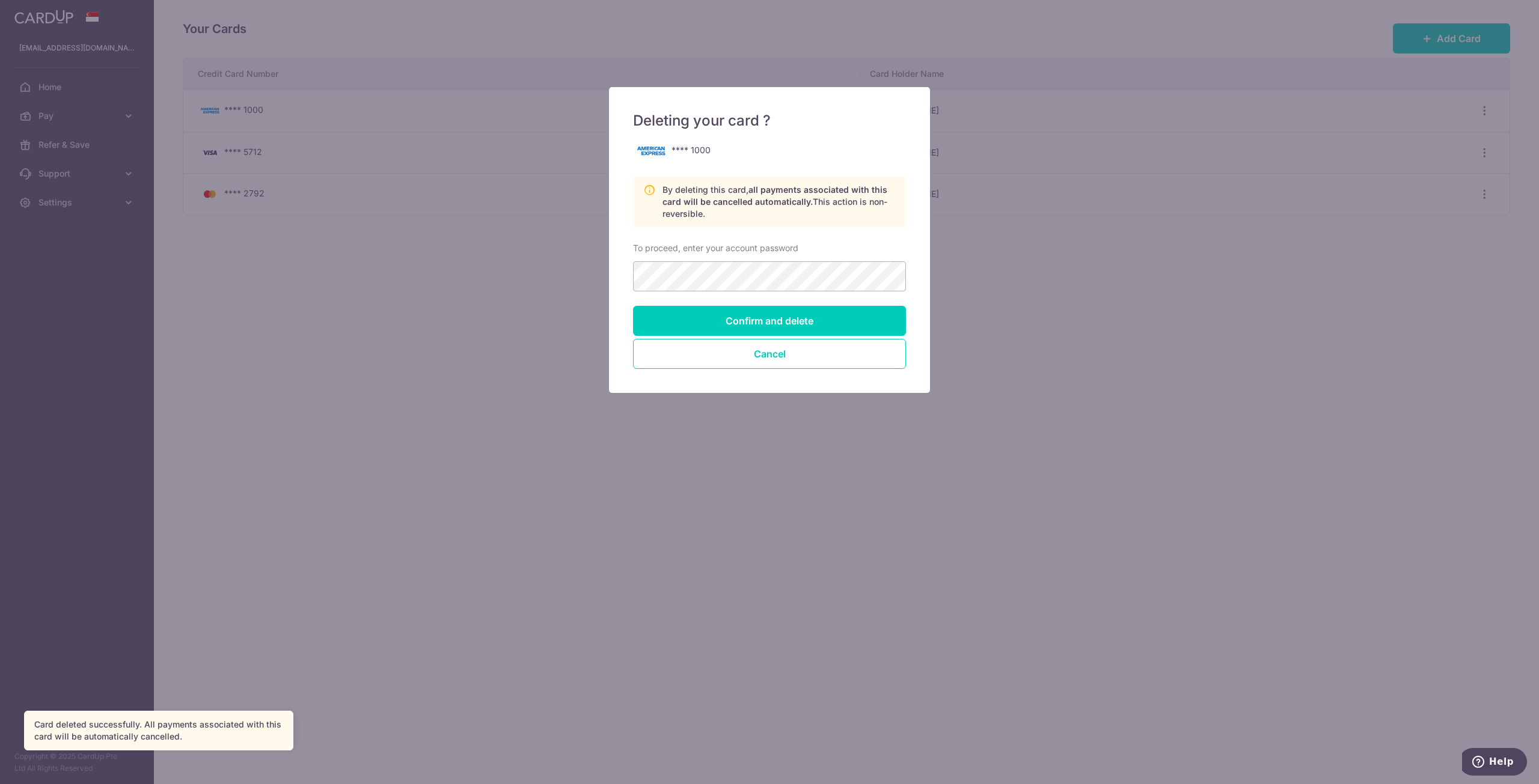
click at [792, 293] on form "**** 1000 By deleting this card, all payments associated with this card will be…" at bounding box center [769, 254] width 273 height 229
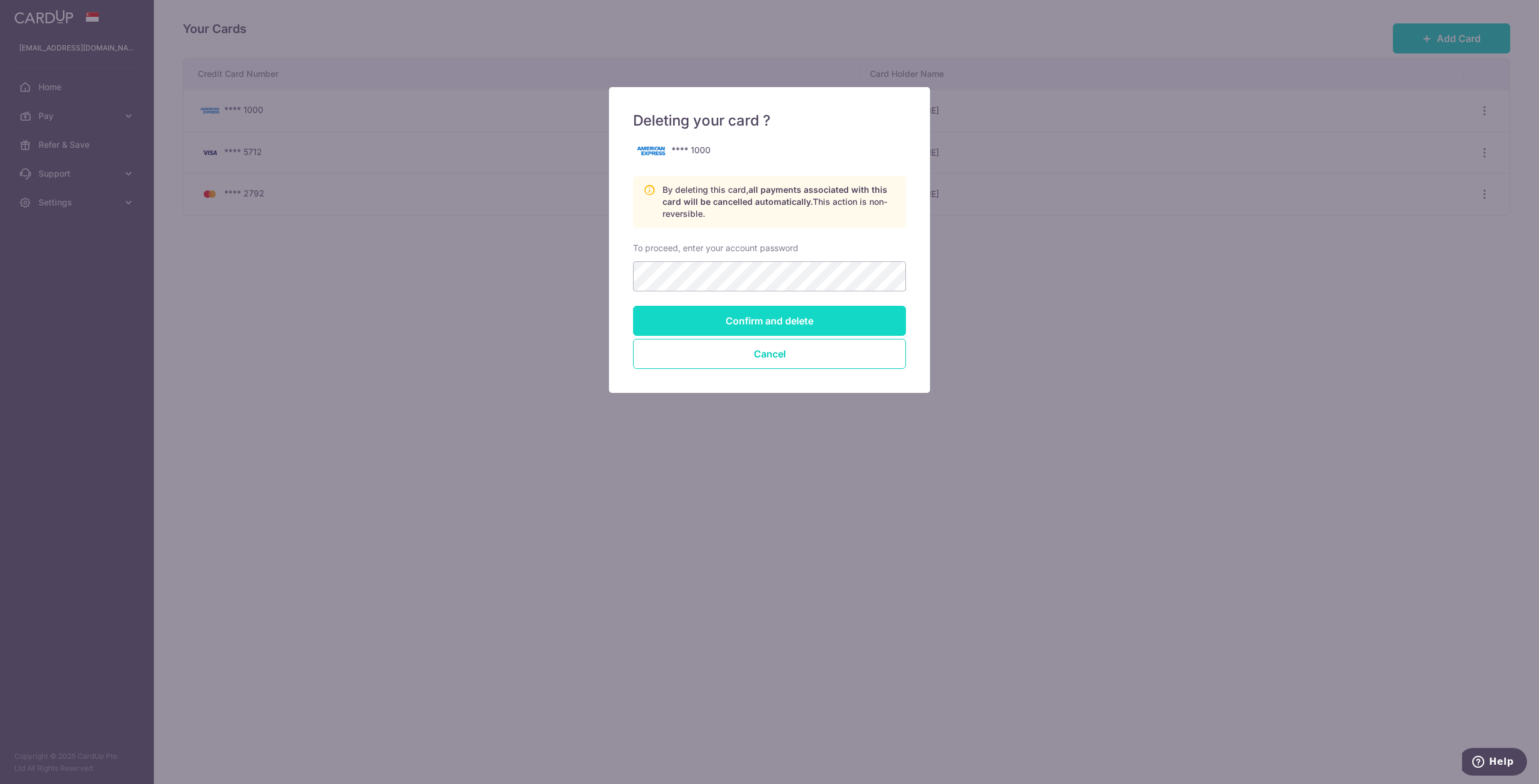
click at [789, 309] on input "Confirm and delete" at bounding box center [769, 321] width 273 height 30
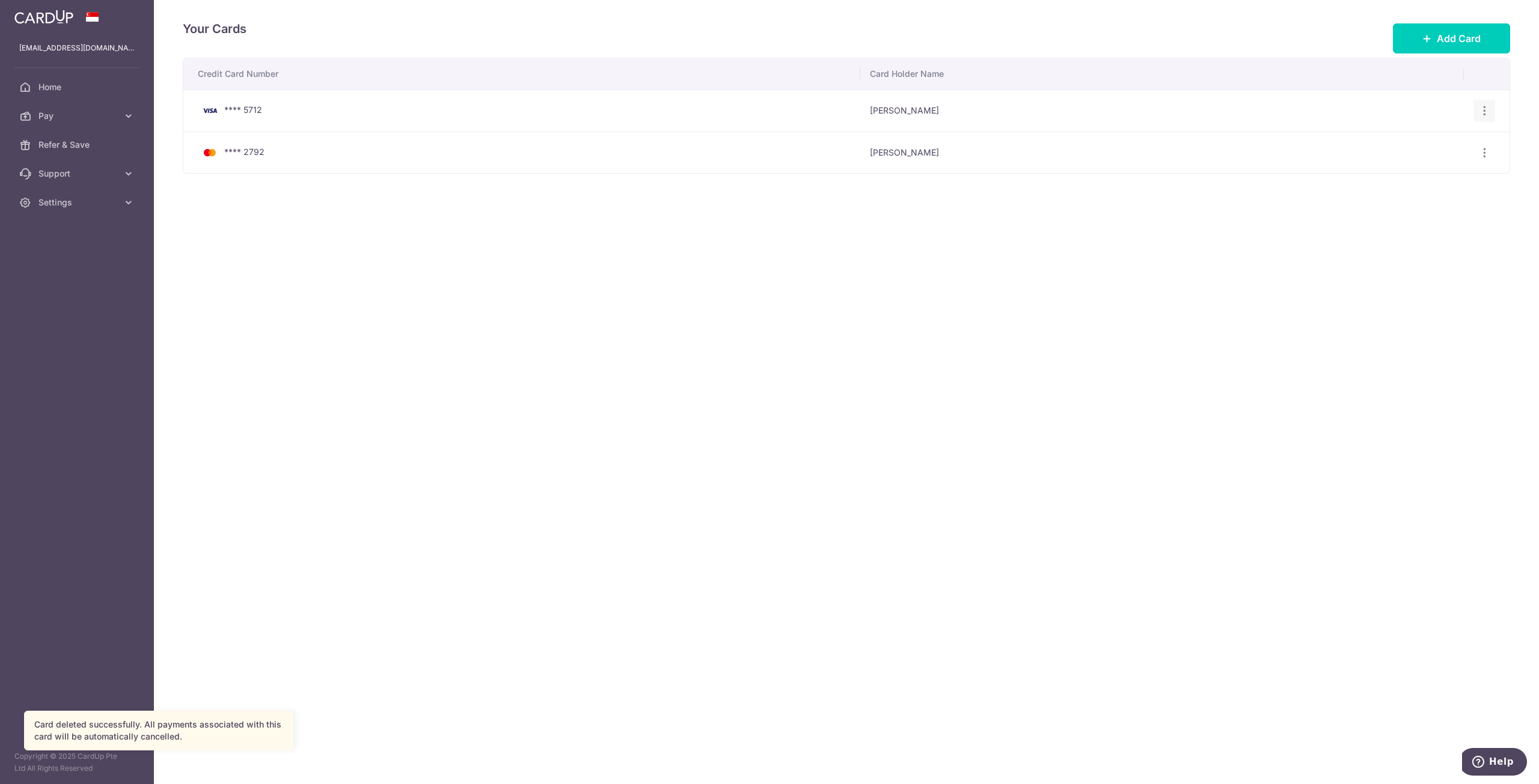
click at [1481, 106] on icon "button" at bounding box center [1484, 111] width 13 height 13
click at [1442, 173] on span "Delete" at bounding box center [1444, 173] width 82 height 14
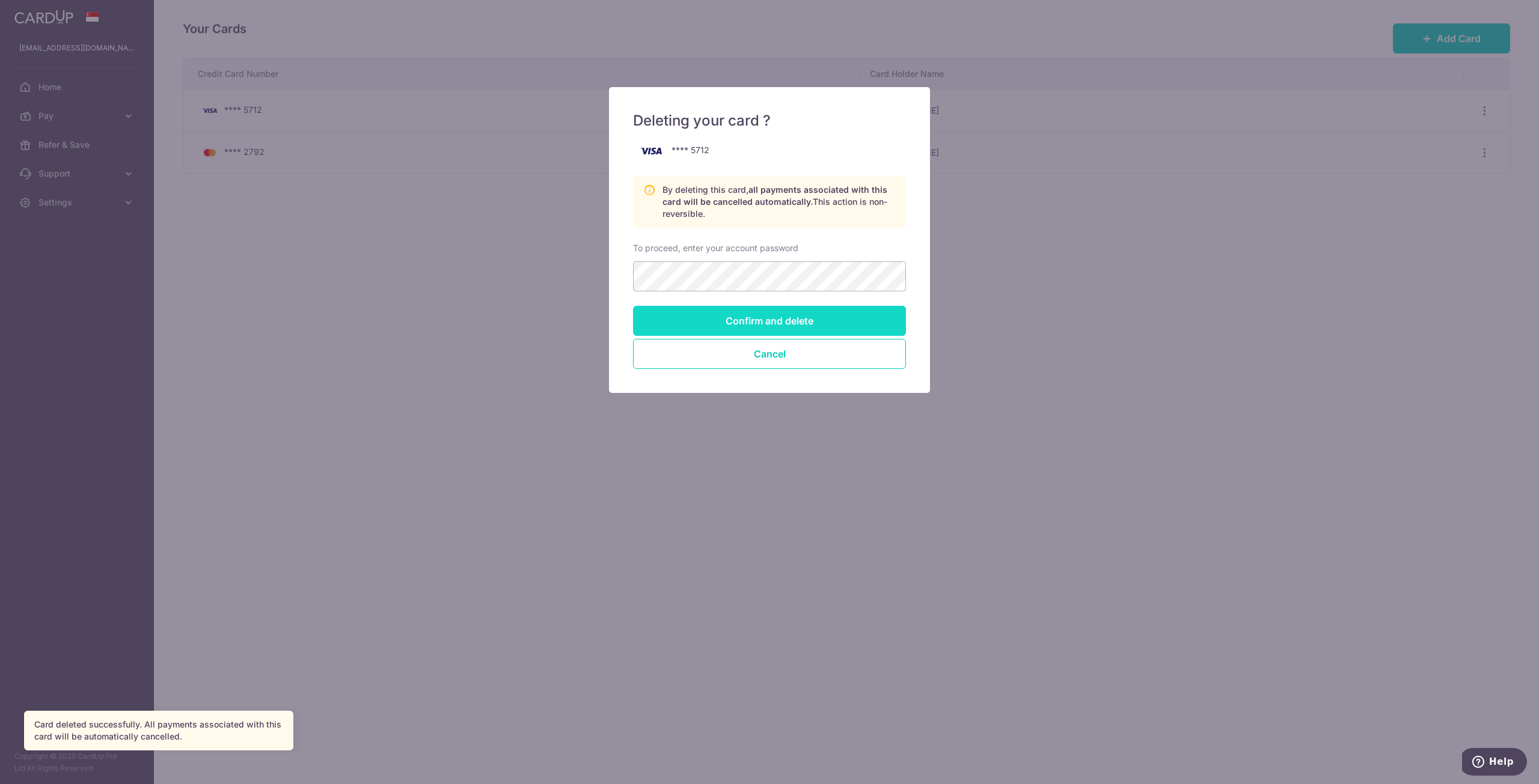
click at [781, 315] on input "Confirm and delete" at bounding box center [769, 321] width 273 height 30
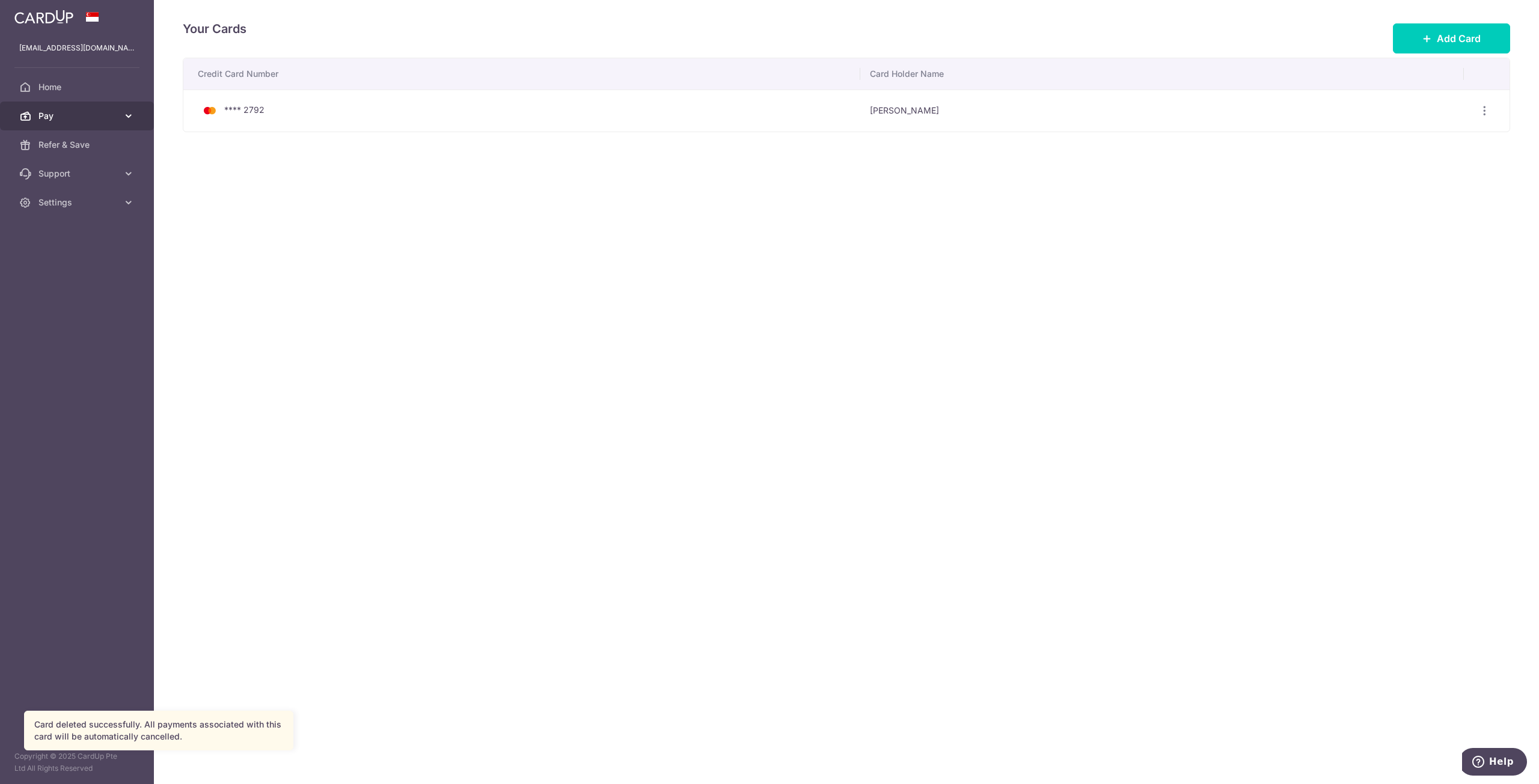
click at [89, 116] on span "Pay" at bounding box center [77, 116] width 79 height 12
click at [83, 147] on span "Payments" at bounding box center [77, 145] width 79 height 12
